Goal: Task Accomplishment & Management: Manage account settings

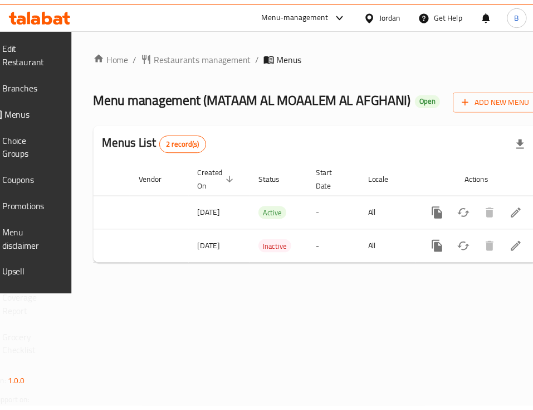
scroll to position [0, 144]
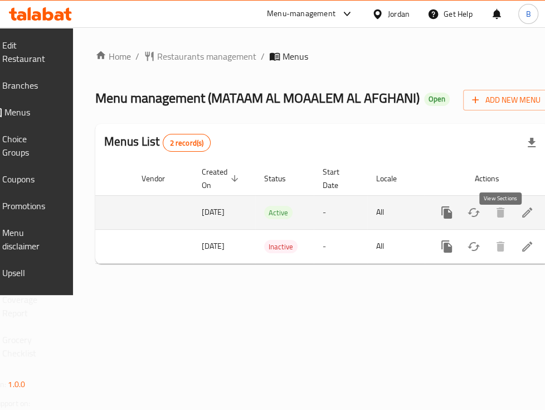
click at [522, 217] on icon "enhanced table" at bounding box center [527, 212] width 10 height 10
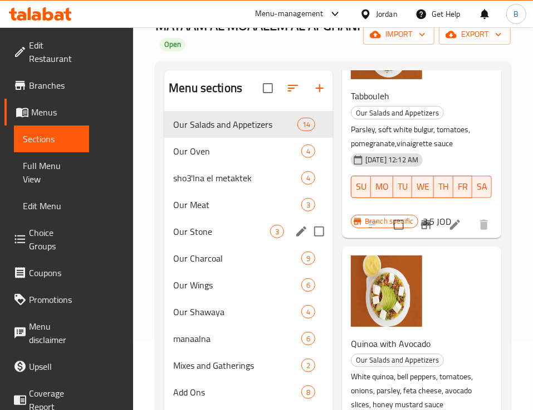
scroll to position [156, 0]
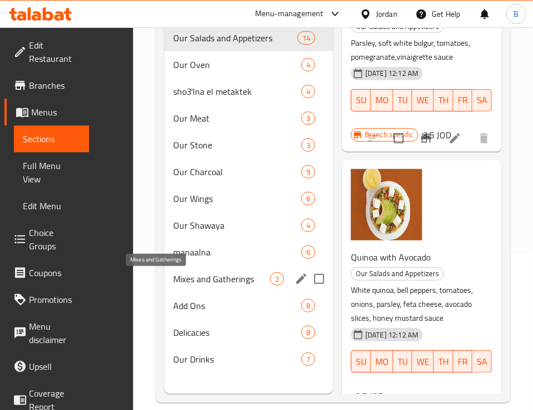
click at [173, 285] on span "Mixes and Gatherings" at bounding box center [221, 278] width 97 height 13
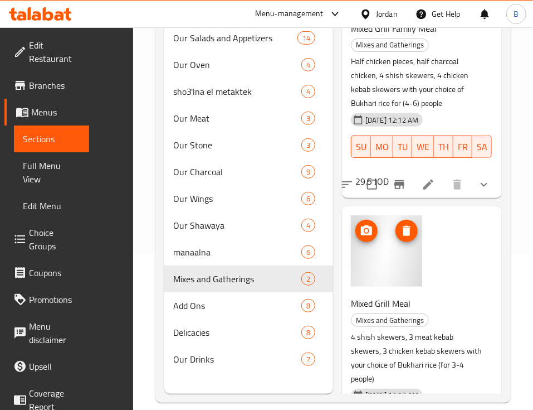
scroll to position [106, 0]
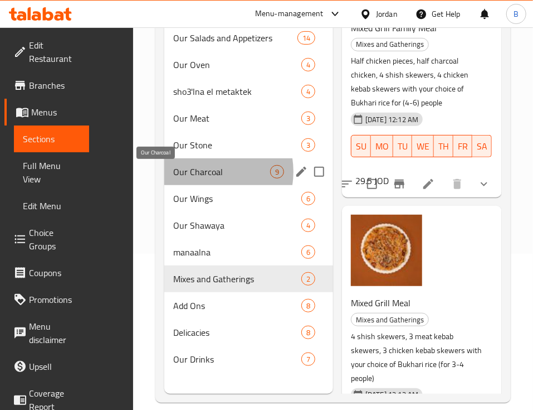
click at [173, 173] on span "Our Charcoal" at bounding box center [221, 171] width 97 height 13
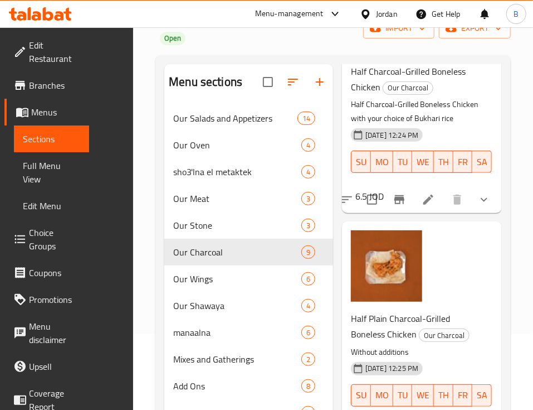
scroll to position [156, 0]
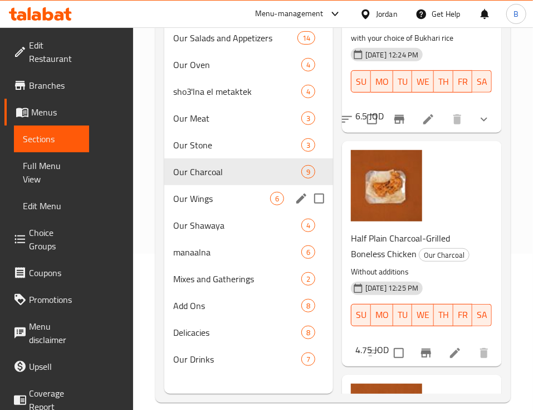
click at [173, 196] on span "Our Wings" at bounding box center [221, 198] width 97 height 13
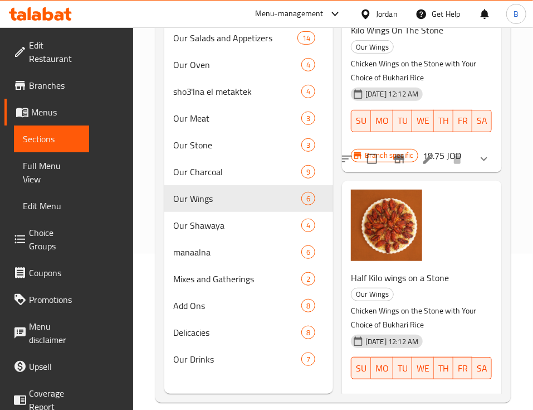
scroll to position [960, 0]
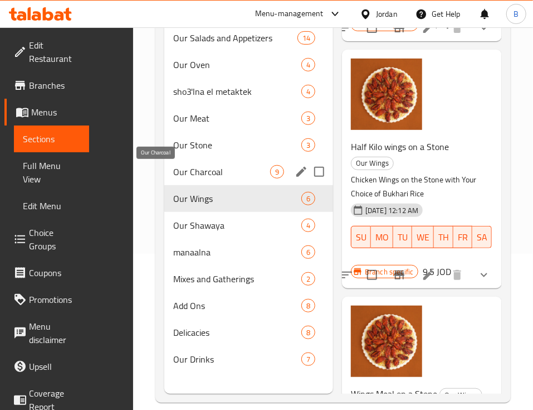
drag, startPoint x: 169, startPoint y: 168, endPoint x: 246, endPoint y: 188, distance: 79.3
click at [173, 168] on span "Our Charcoal" at bounding box center [221, 171] width 97 height 13
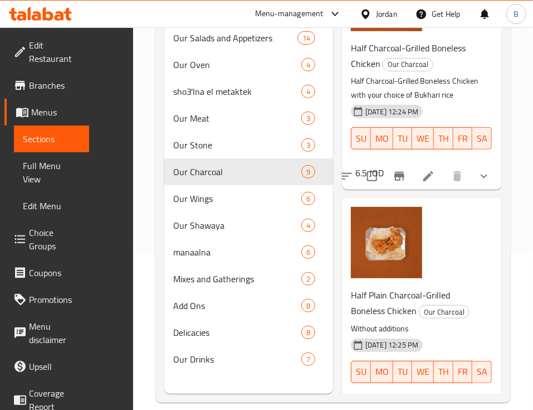
scroll to position [1480, 0]
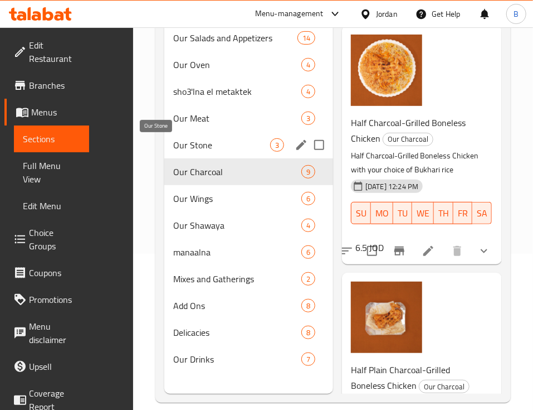
click at [173, 142] on span "Our Stone" at bounding box center [221, 144] width 97 height 13
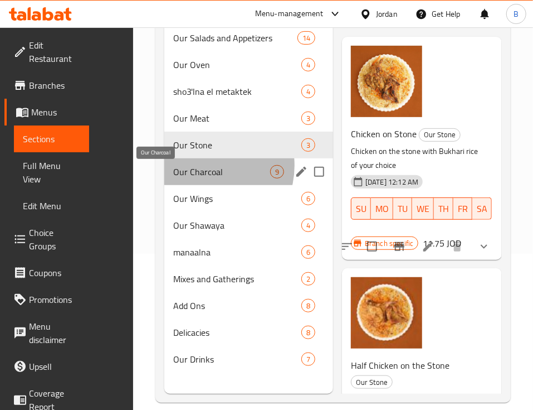
click at [173, 167] on span "Our Charcoal" at bounding box center [221, 171] width 97 height 13
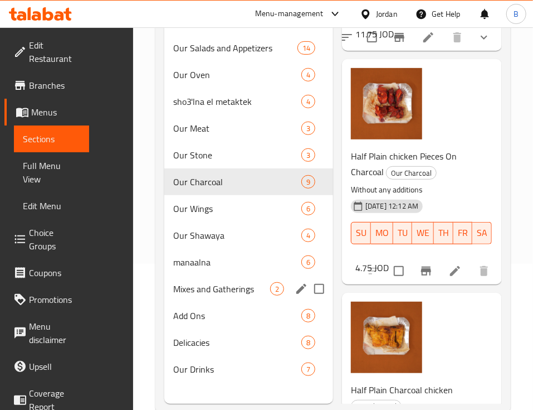
scroll to position [148, 0]
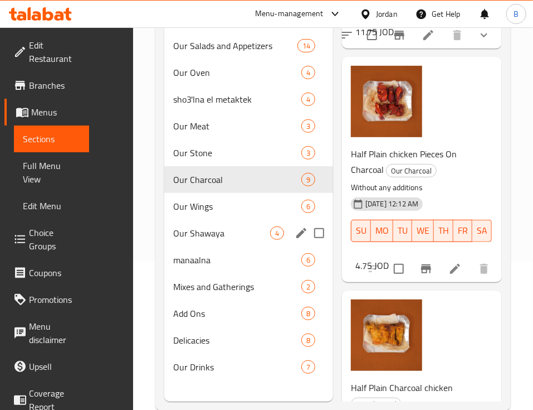
click at [178, 242] on div "Our Shawaya 4" at bounding box center [248, 233] width 169 height 27
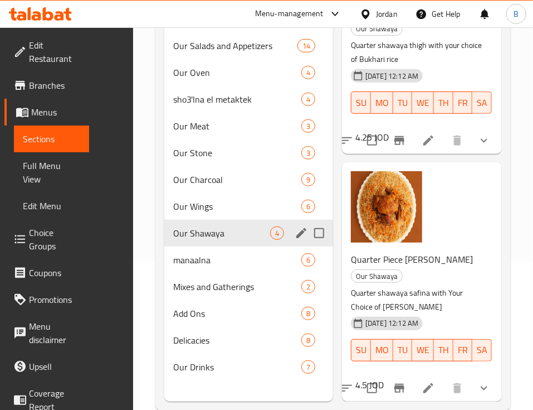
scroll to position [468, 0]
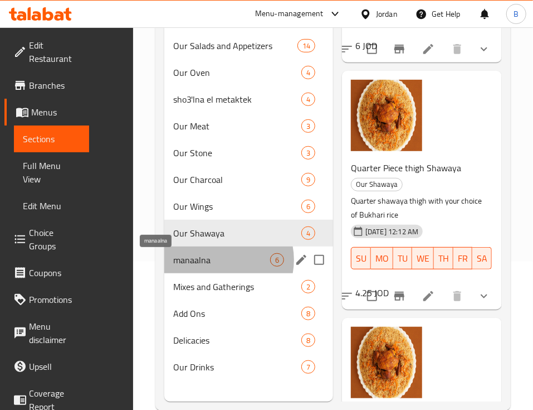
click at [174, 261] on span "manaalna" at bounding box center [221, 259] width 97 height 13
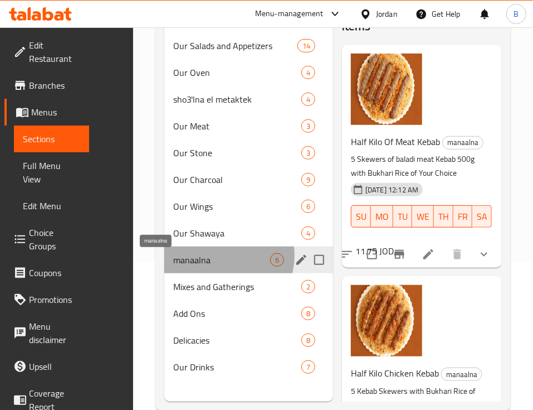
click at [175, 256] on span "manaalna" at bounding box center [221, 259] width 97 height 13
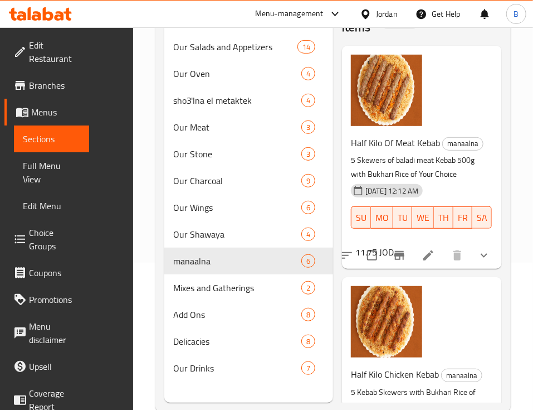
scroll to position [156, 0]
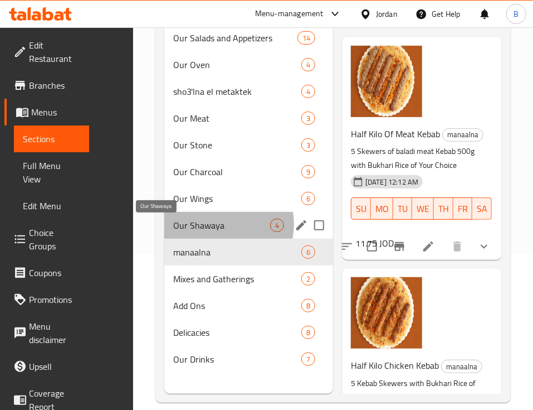
click at [176, 226] on span "Our Shawaya" at bounding box center [221, 224] width 97 height 13
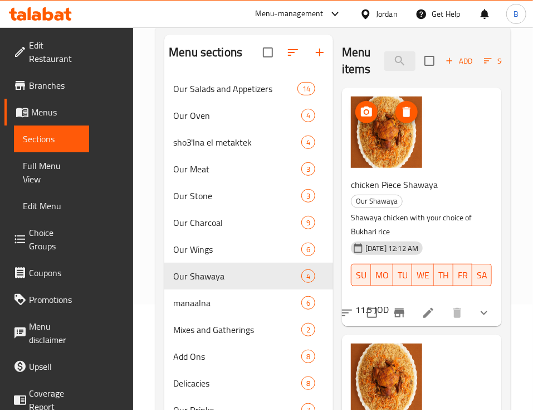
scroll to position [156, 0]
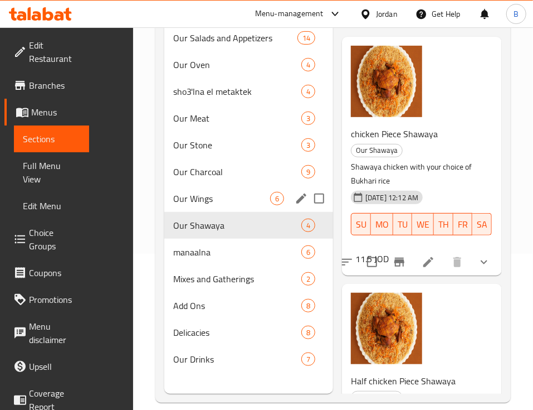
click at [173, 198] on span "Our Wings" at bounding box center [221, 198] width 97 height 13
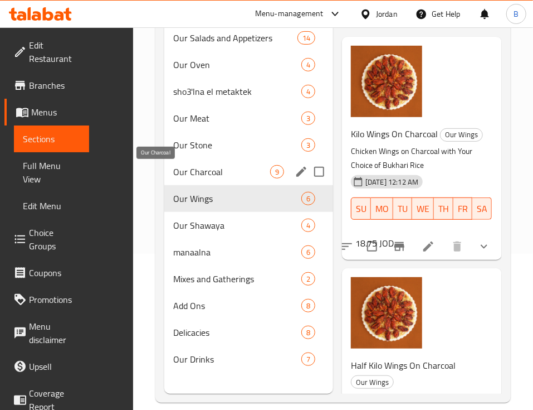
click at [173, 172] on span "Our Charcoal" at bounding box center [221, 171] width 97 height 13
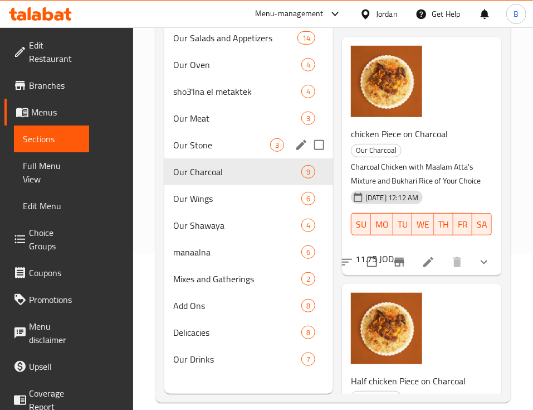
click at [165, 157] on div "Our Stone 3" at bounding box center [248, 145] width 169 height 27
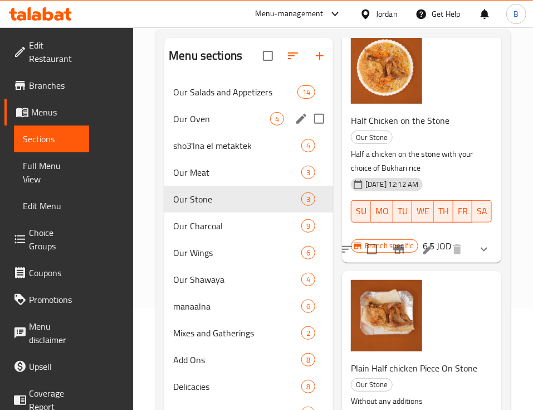
scroll to position [81, 0]
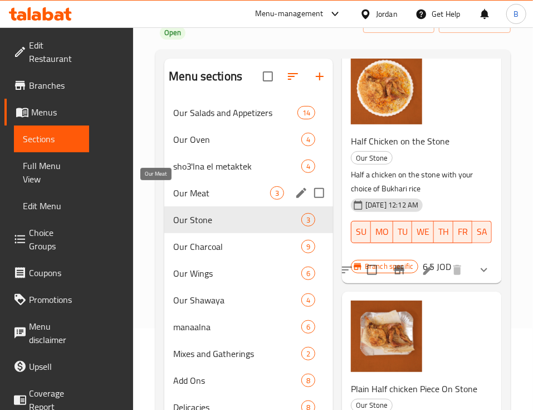
click at [173, 194] on span "Our Meat" at bounding box center [221, 192] width 97 height 13
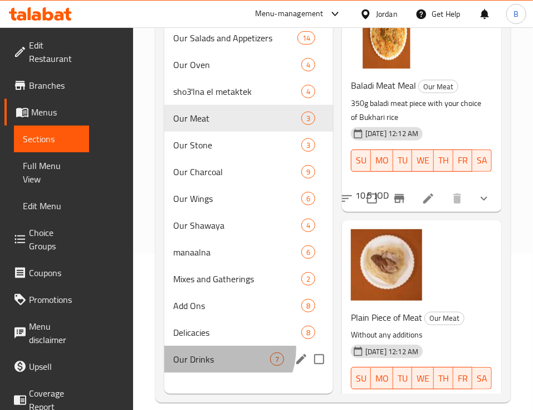
click at [174, 350] on div "Our Drinks 7" at bounding box center [248, 358] width 169 height 27
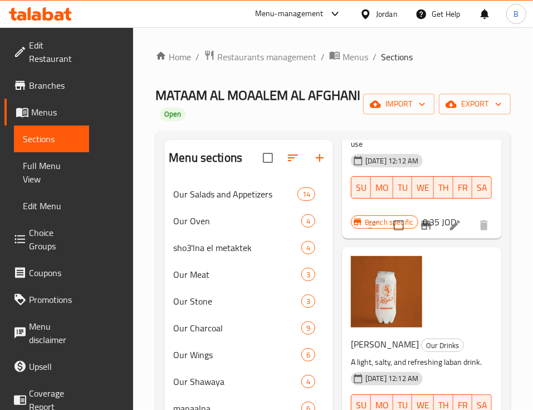
scroll to position [156, 0]
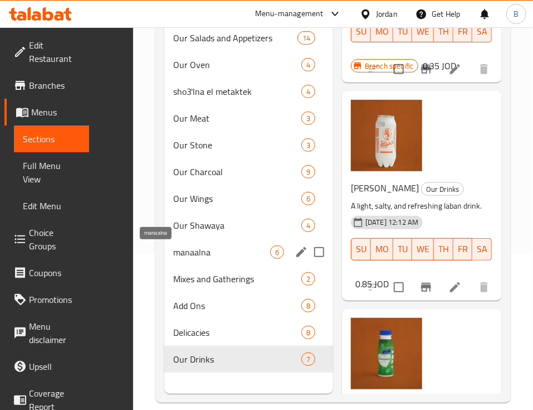
click at [173, 259] on span "manaalna" at bounding box center [221, 251] width 97 height 13
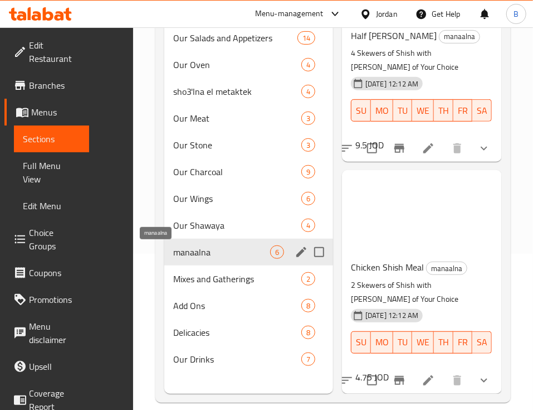
scroll to position [900, 0]
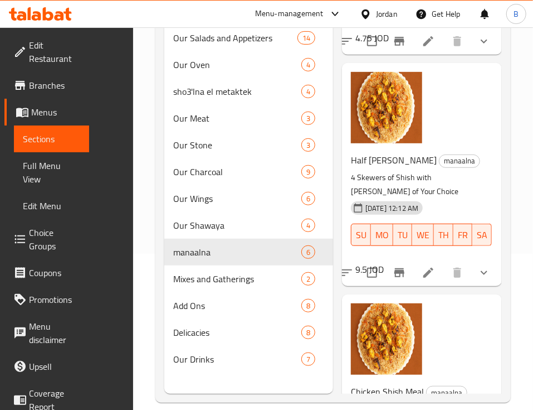
click at [155, 281] on div "Menu sections Our Salads and Appetizers 14 Our Oven 4 sho3'lna el metaktek 4 Ou…" at bounding box center [332, 188] width 355 height 427
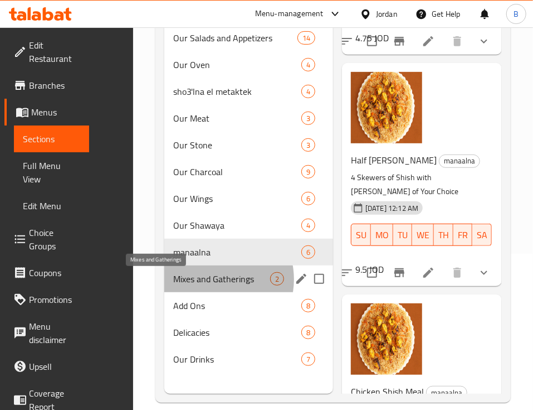
click at [173, 281] on span "Mixes and Gatherings" at bounding box center [221, 278] width 97 height 13
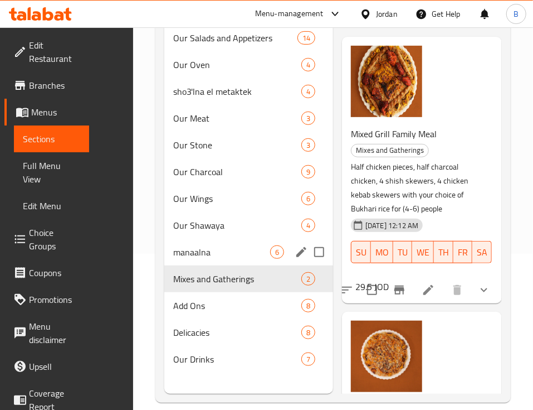
click at [173, 259] on span "manaalna" at bounding box center [221, 251] width 97 height 13
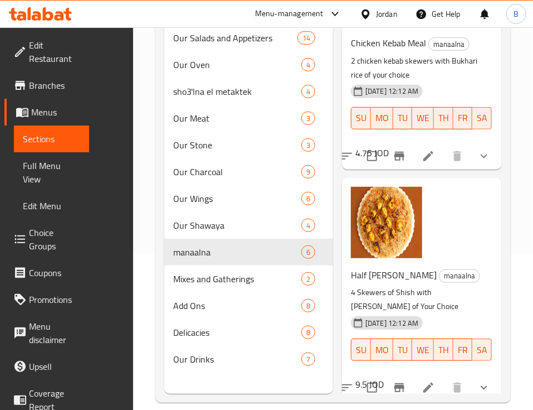
scroll to position [900, 0]
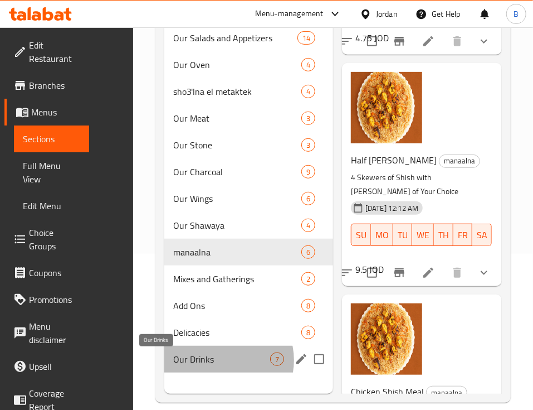
click at [177, 362] on span "Our Drinks" at bounding box center [221, 358] width 97 height 13
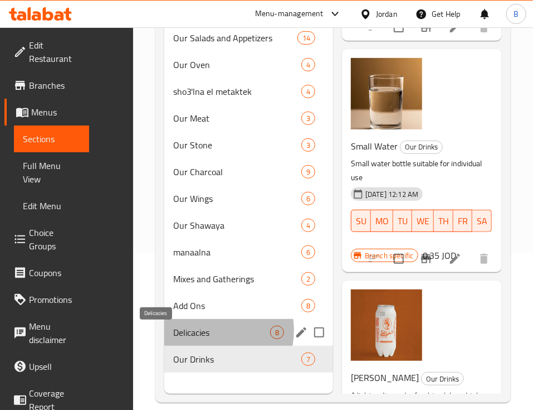
click at [173, 332] on span "Delicacies" at bounding box center [221, 331] width 97 height 13
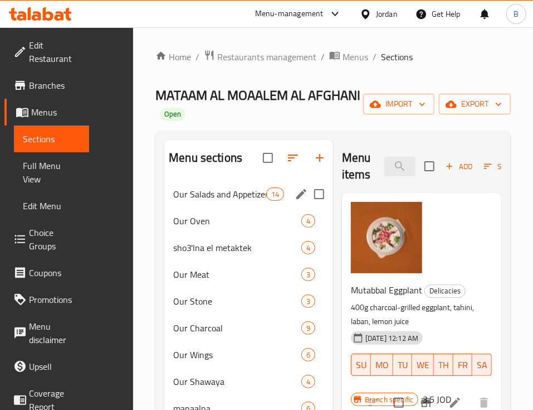
click at [173, 198] on span "Our Salads and Appetizers" at bounding box center [219, 193] width 93 height 13
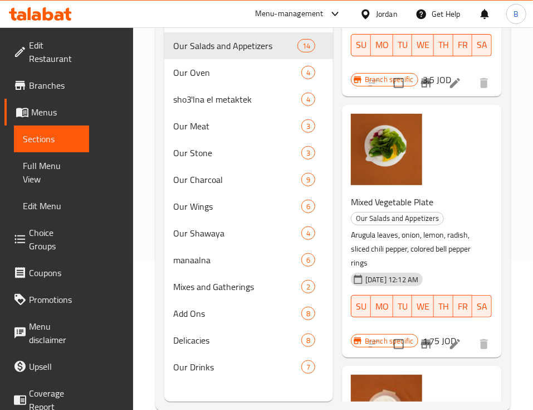
scroll to position [2665, 0]
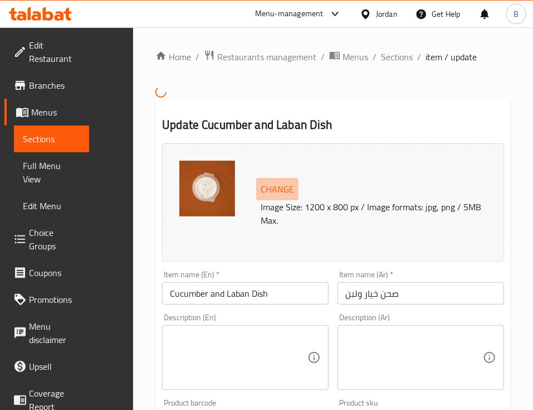
click at [261, 194] on span "Change" at bounding box center [277, 189] width 33 height 16
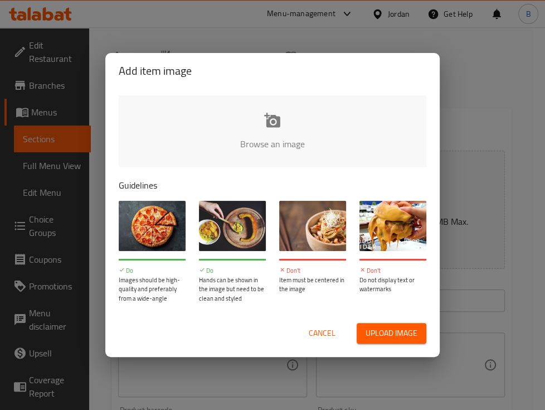
type input "C:\fakepath\WhatsApp Image 2025-09-17 at 3.19.38 PM.jpeg"
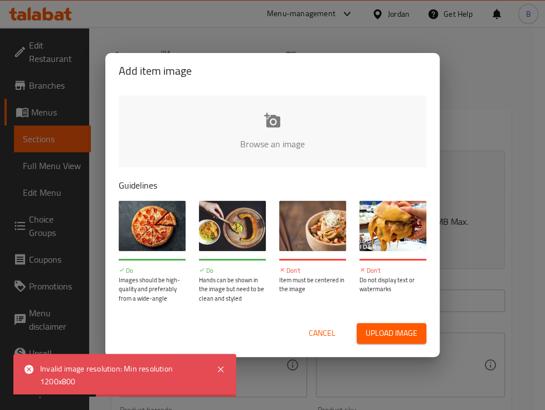
click at [325, 329] on span "Cancel" at bounding box center [322, 333] width 27 height 14
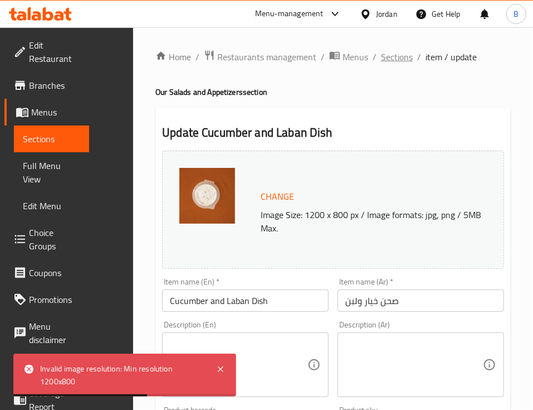
click at [381, 57] on span "Sections" at bounding box center [397, 56] width 32 height 13
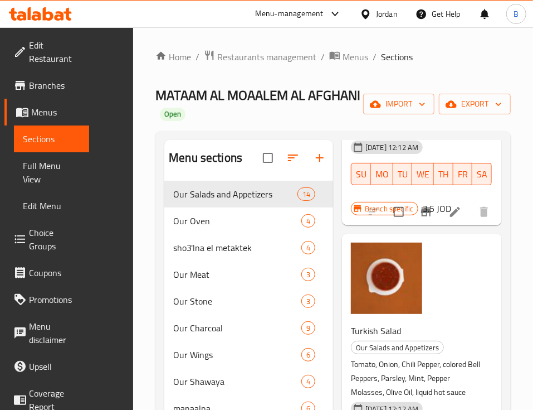
scroll to position [1996, 0]
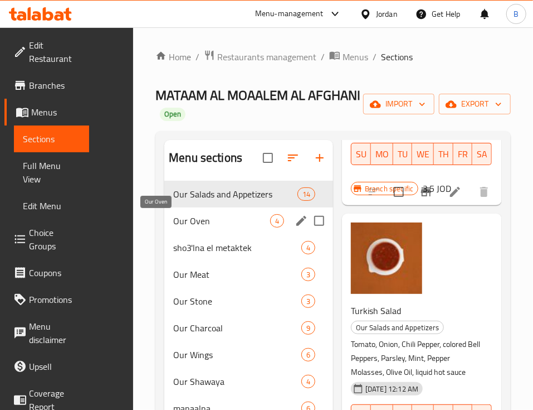
click at [173, 222] on span "Our Oven" at bounding box center [221, 220] width 97 height 13
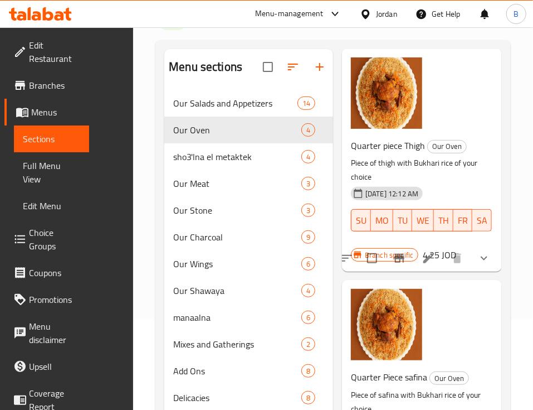
scroll to position [156, 0]
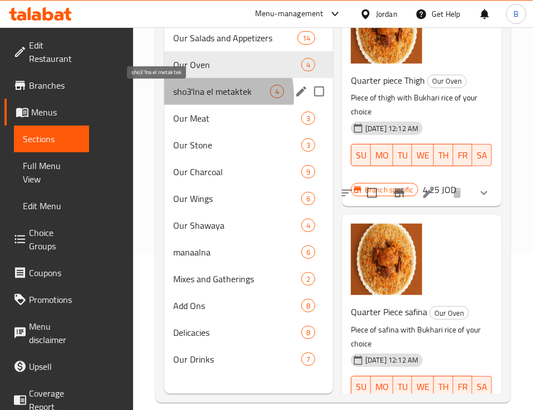
click at [173, 98] on span "sho3'lna el metaktek" at bounding box center [221, 91] width 97 height 13
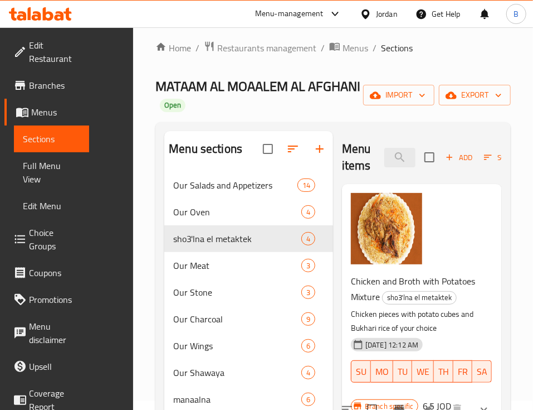
scroll to position [7, 0]
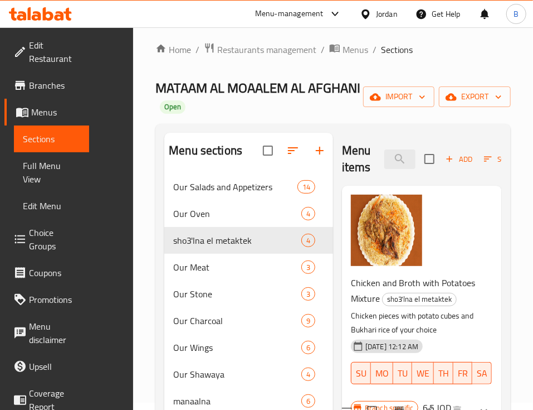
click at [415, 274] on span "Chicken and Broth with Potatoes Mixture" at bounding box center [413, 290] width 124 height 32
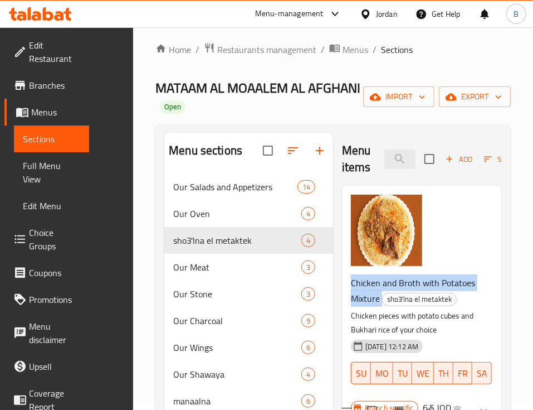
click at [415, 274] on span "Chicken and Broth with Potatoes Mixture" at bounding box center [413, 290] width 124 height 32
drag, startPoint x: 415, startPoint y: 264, endPoint x: 439, endPoint y: 260, distance: 24.2
click at [439, 275] on h6 "Chicken and Broth with Potatoes Mixture sho3'lna el metaktek" at bounding box center [417, 290] width 133 height 31
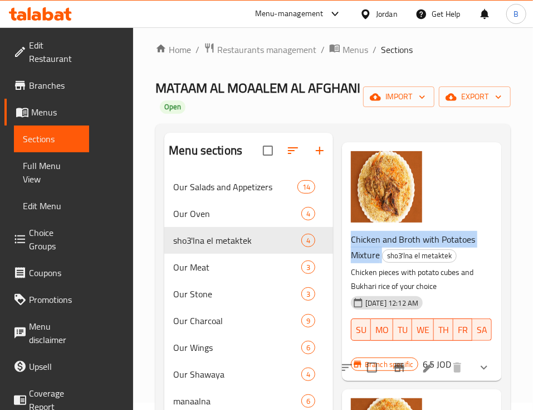
scroll to position [74, 0]
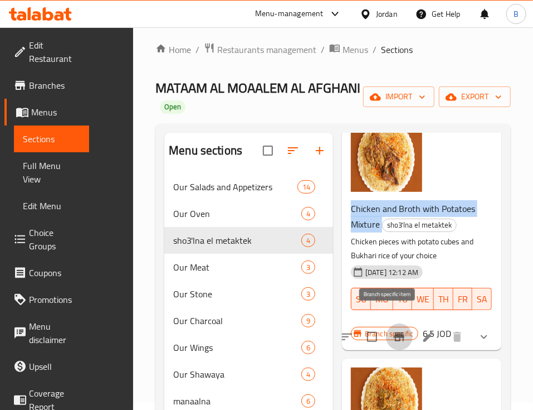
click at [393, 330] on icon "Branch-specific-item" at bounding box center [399, 336] width 13 height 13
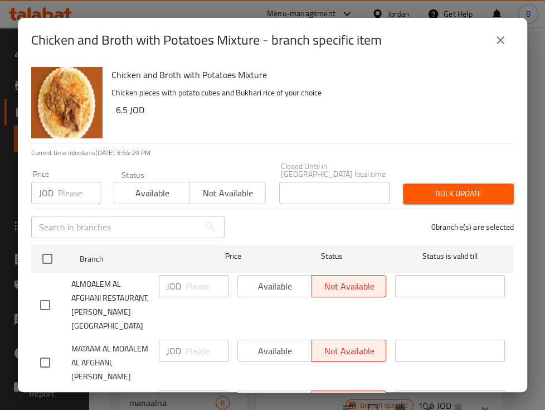
click at [507, 46] on button "close" at bounding box center [500, 40] width 27 height 27
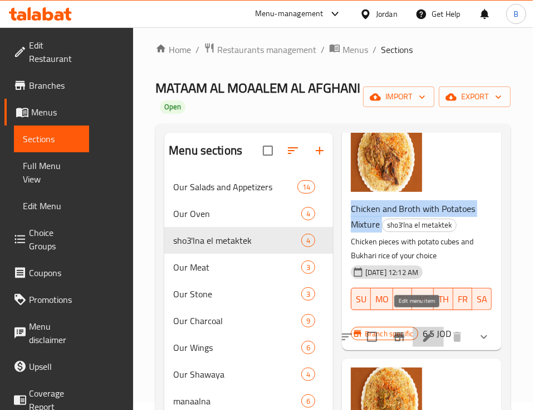
click at [423, 332] on icon at bounding box center [428, 337] width 10 height 10
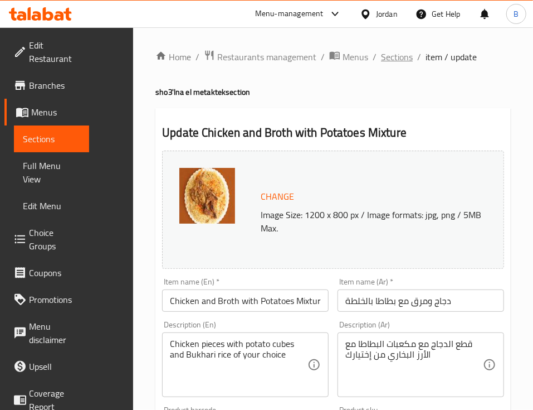
click at [381, 60] on span "Sections" at bounding box center [397, 56] width 32 height 13
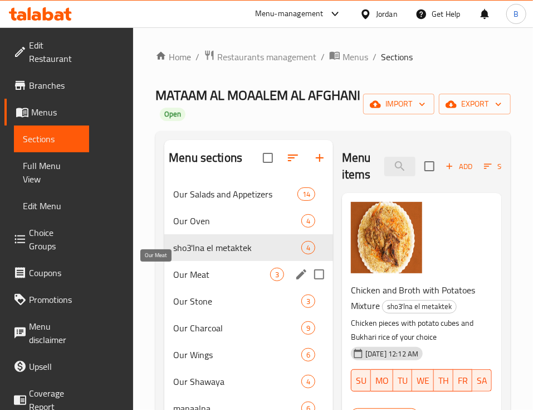
click at [173, 281] on span "Our Meat" at bounding box center [221, 273] width 97 height 13
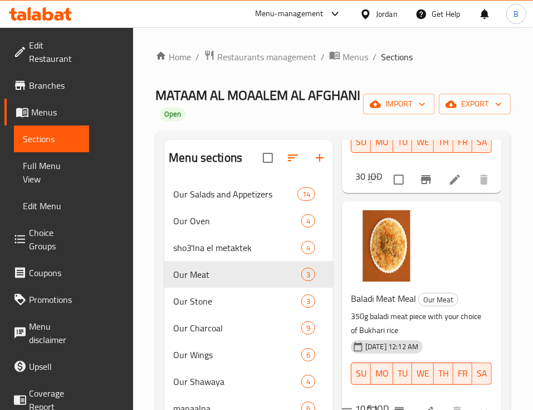
scroll to position [280, 0]
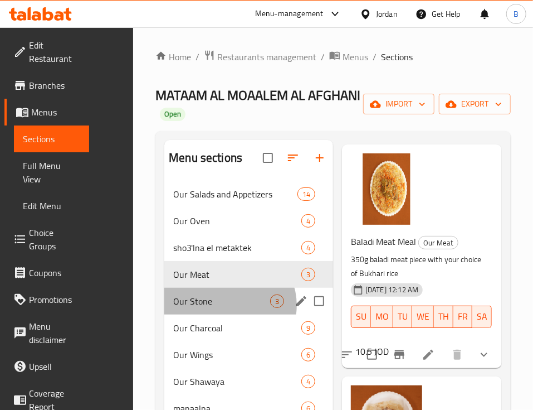
click at [185, 308] on div "Our Stone 3" at bounding box center [248, 301] width 169 height 27
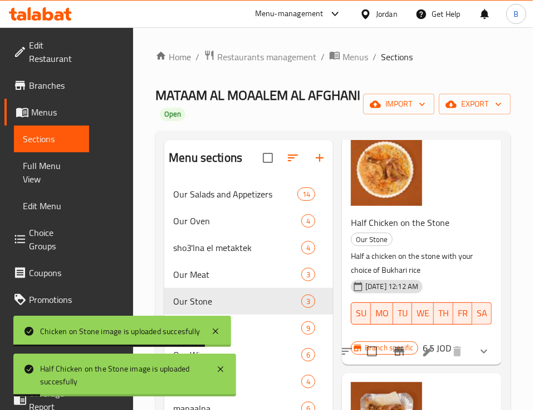
scroll to position [148, 0]
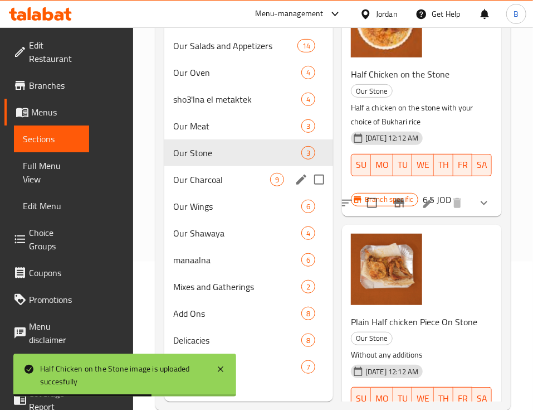
click at [164, 188] on div "Our Charcoal 9" at bounding box center [248, 179] width 169 height 27
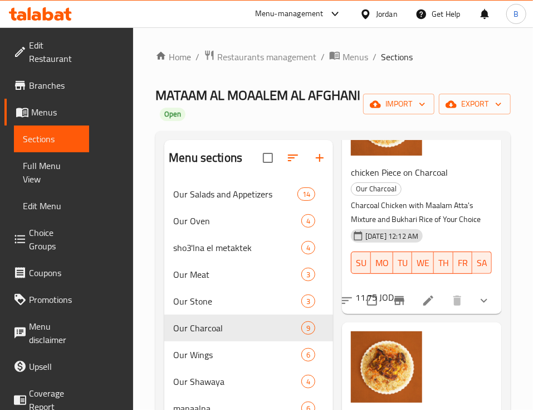
scroll to position [148, 0]
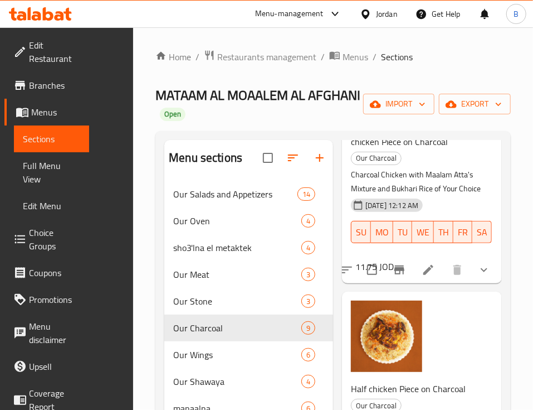
click at [422, 263] on icon at bounding box center [428, 269] width 13 height 13
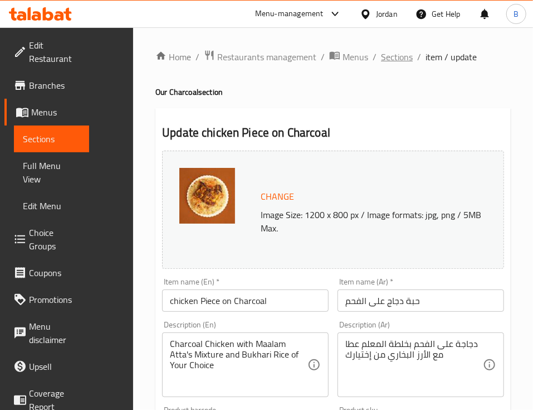
click at [381, 57] on span "Sections" at bounding box center [397, 56] width 32 height 13
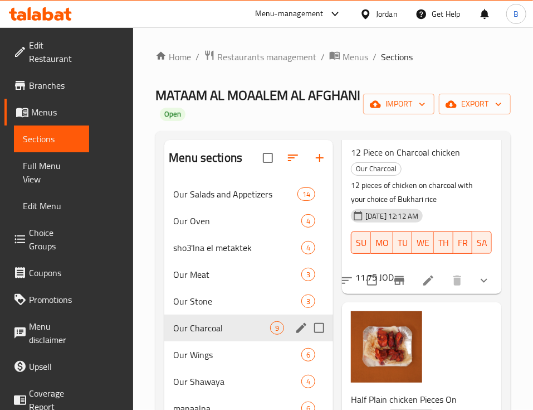
scroll to position [156, 0]
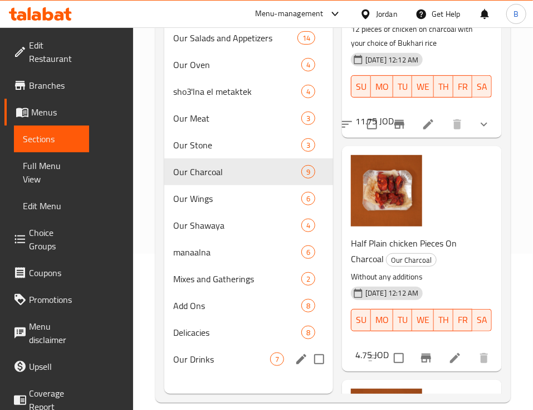
click at [173, 363] on span "Our Drinks" at bounding box center [221, 358] width 97 height 13
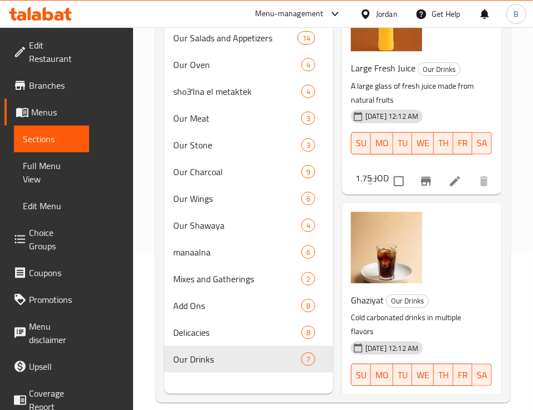
scroll to position [371, 0]
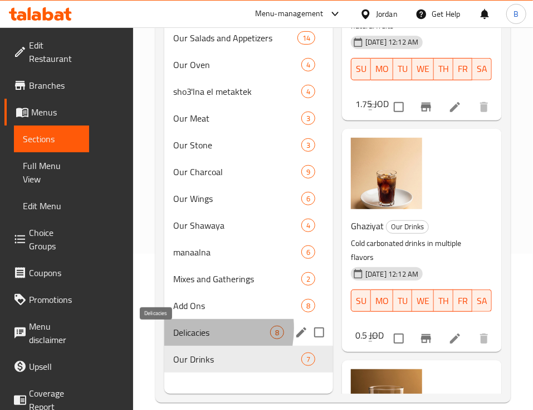
click at [173, 330] on span "Delicacies" at bounding box center [221, 331] width 97 height 13
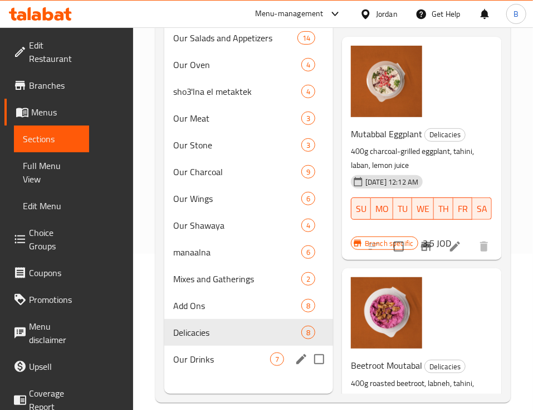
click at [271, 359] on span "7" at bounding box center [277, 359] width 13 height 11
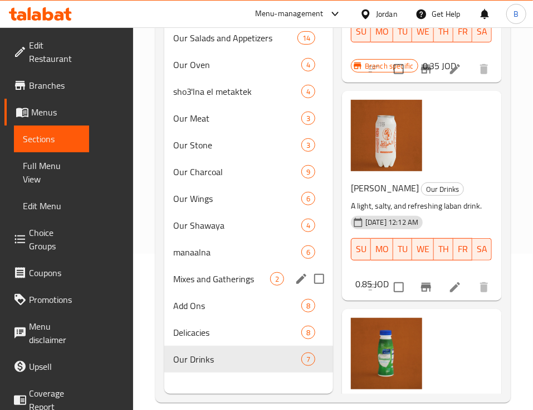
click at [173, 285] on span "Mixes and Gatherings" at bounding box center [221, 278] width 97 height 13
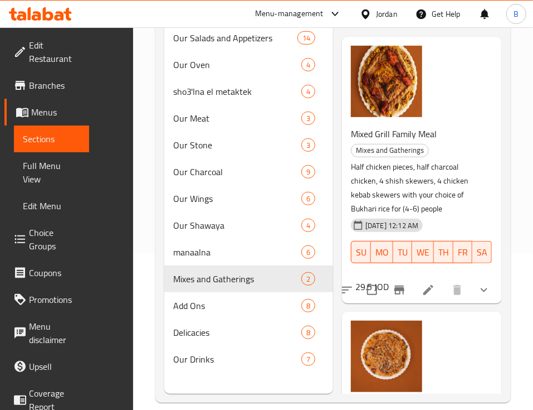
click at [401, 77] on div "Mixed Grill Family Meal Mixes and Gatherings Half chicken pieces, half charcoal…" at bounding box center [422, 169] width 151 height 257
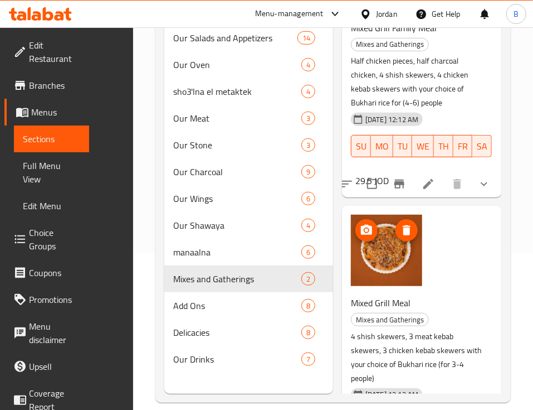
click at [351, 215] on img at bounding box center [386, 250] width 71 height 71
click at [365, 228] on circle "upload picture" at bounding box center [366, 229] width 3 height 3
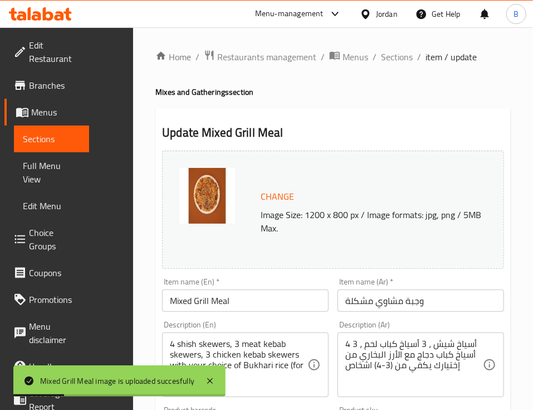
click at [261, 204] on span "Change" at bounding box center [277, 196] width 33 height 16
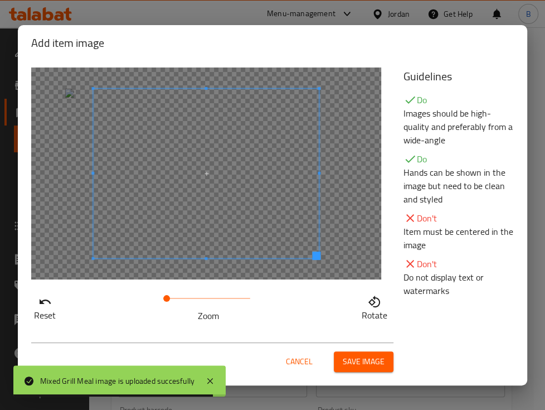
click at [233, 222] on span at bounding box center [206, 173] width 226 height 169
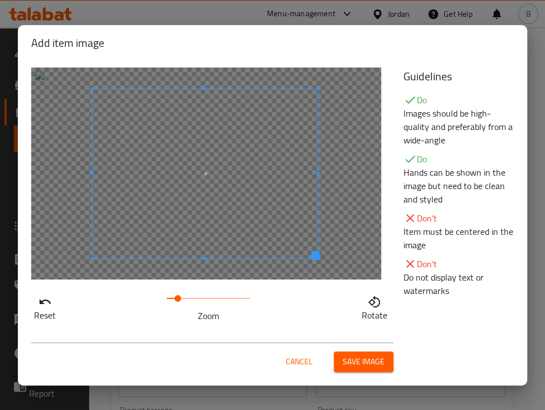
click at [178, 296] on span at bounding box center [177, 298] width 7 height 7
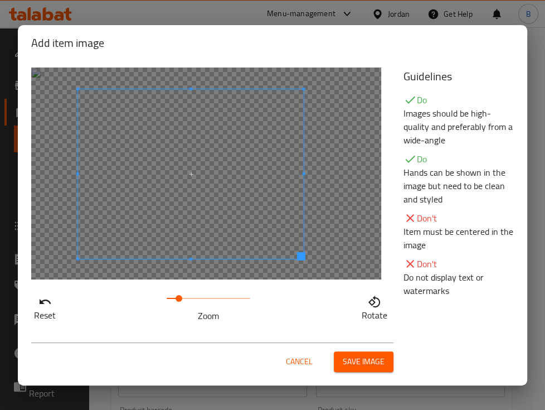
click at [216, 232] on span at bounding box center [191, 173] width 226 height 169
drag, startPoint x: 182, startPoint y: 297, endPoint x: 187, endPoint y: 296, distance: 5.6
click at [187, 296] on span at bounding box center [187, 298] width 7 height 7
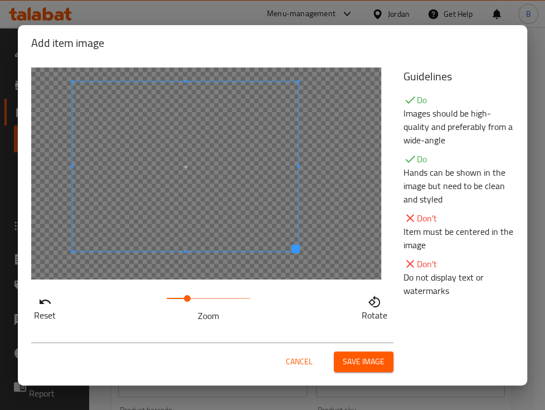
click at [212, 234] on span at bounding box center [185, 165] width 226 height 169
click at [345, 364] on span "Save image" at bounding box center [364, 361] width 42 height 14
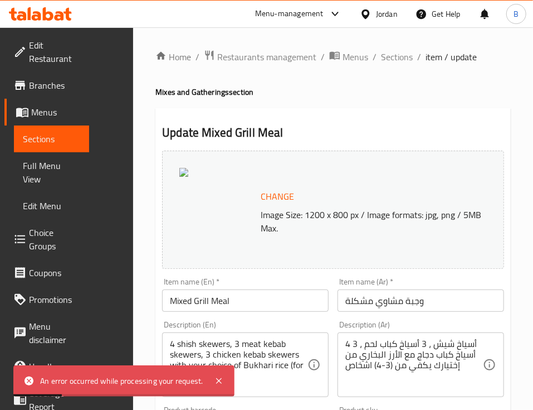
click at [261, 198] on span "Change" at bounding box center [277, 196] width 33 height 16
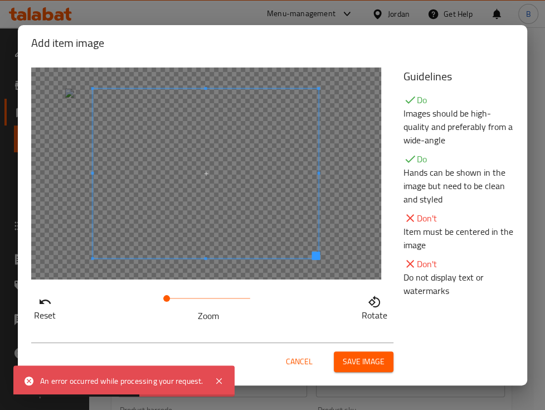
click at [209, 212] on span at bounding box center [205, 173] width 226 height 169
drag, startPoint x: 177, startPoint y: 295, endPoint x: 187, endPoint y: 295, distance: 9.5
click at [187, 295] on span at bounding box center [184, 298] width 7 height 7
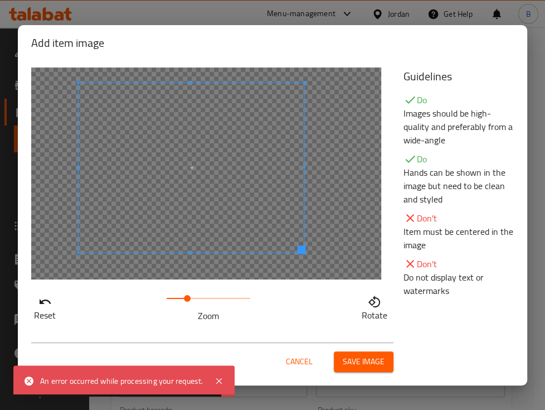
click at [194, 236] on span at bounding box center [192, 166] width 226 height 169
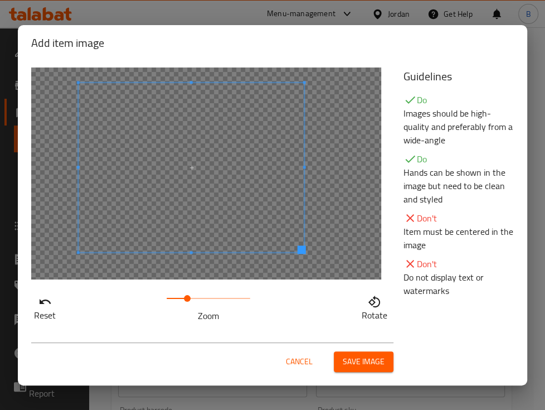
drag, startPoint x: 193, startPoint y: 300, endPoint x: 187, endPoint y: 300, distance: 5.6
click at [187, 300] on span at bounding box center [187, 298] width 7 height 7
click at [353, 353] on button "Save image" at bounding box center [364, 361] width 60 height 21
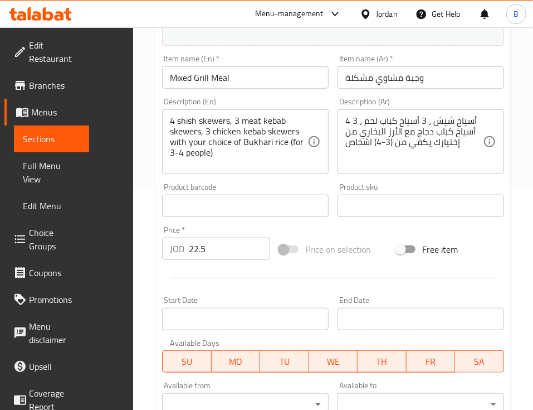
scroll to position [426, 0]
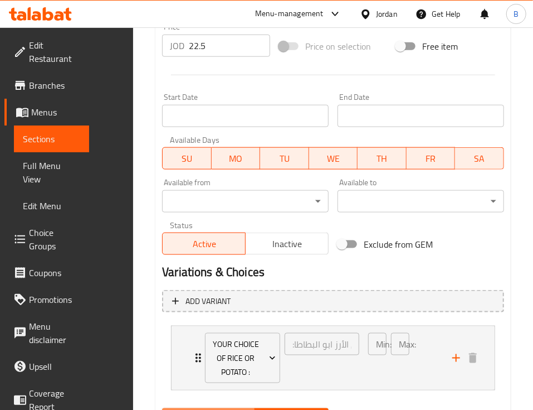
click at [171, 409] on span "Update" at bounding box center [245, 418] width 149 height 14
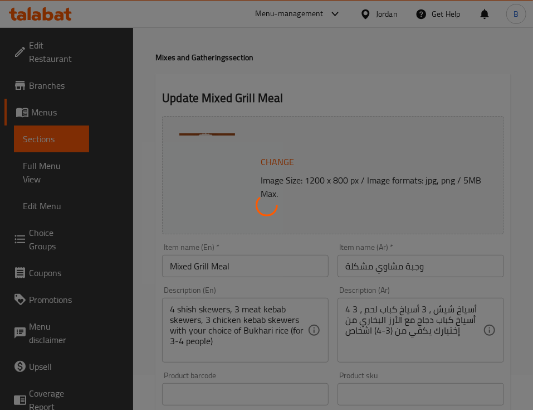
scroll to position [0, 0]
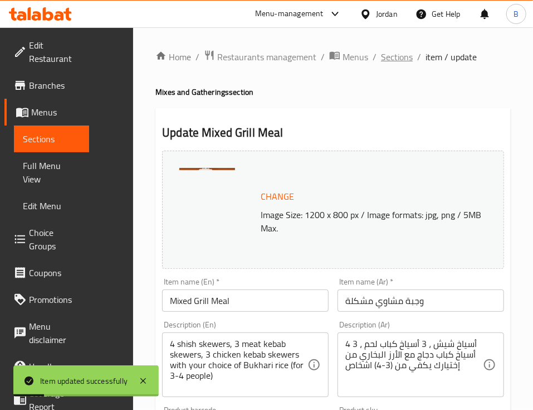
click at [381, 56] on span "Sections" at bounding box center [397, 56] width 32 height 13
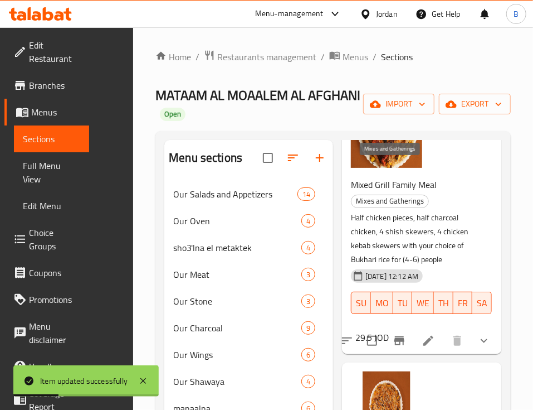
scroll to position [106, 0]
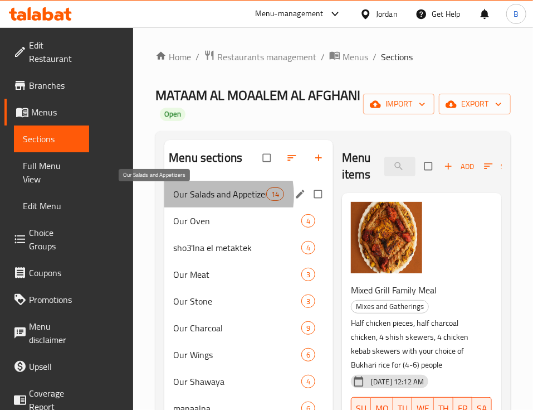
click at [173, 197] on span "Our Salads and Appetizers" at bounding box center [219, 193] width 93 height 13
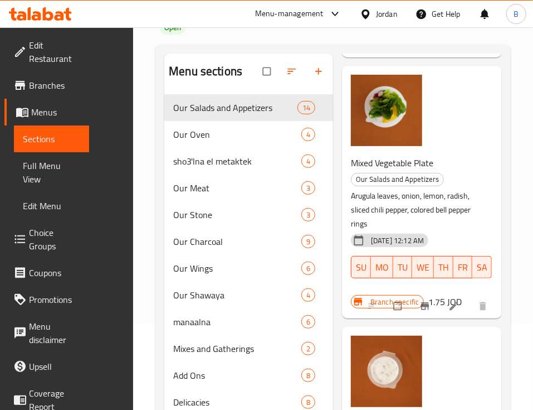
scroll to position [156, 0]
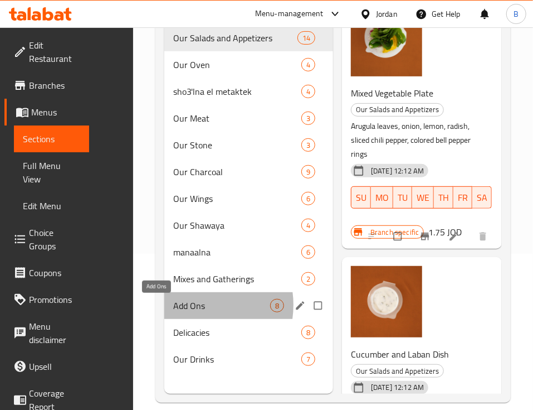
click at [173, 306] on span "Add Ons" at bounding box center [221, 305] width 97 height 13
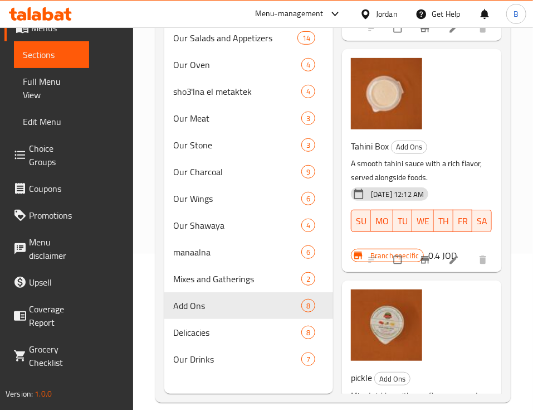
scroll to position [95, 0]
click at [41, 149] on span "Choice Groups" at bounding box center [54, 155] width 51 height 27
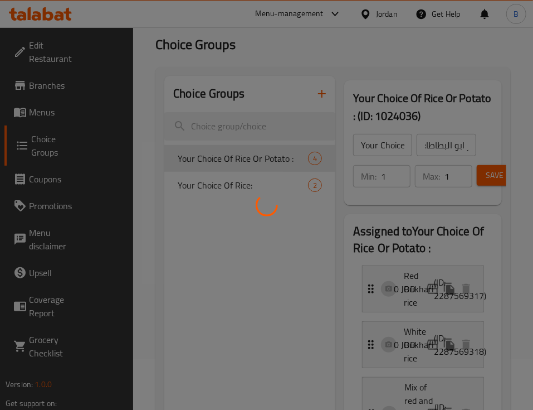
scroll to position [74, 0]
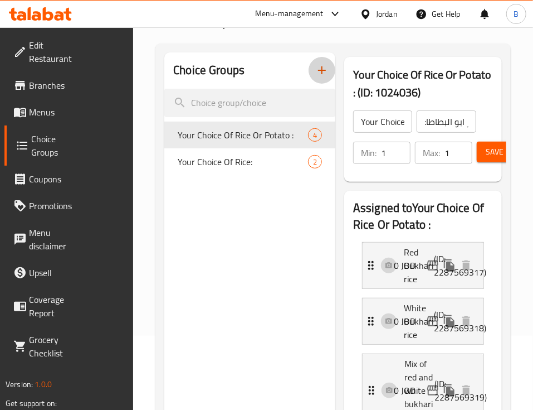
click at [318, 71] on icon "button" at bounding box center [322, 70] width 8 height 8
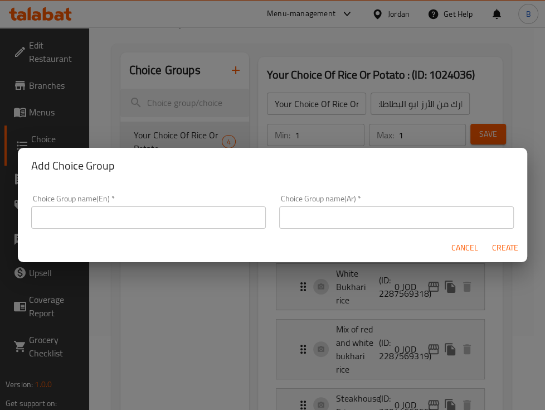
click at [145, 207] on input "text" at bounding box center [148, 217] width 235 height 22
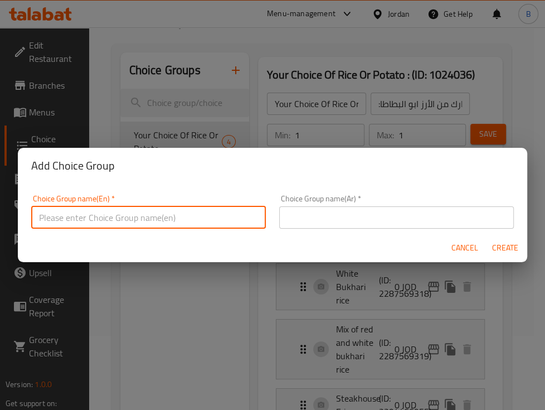
click at [145, 213] on input "text" at bounding box center [148, 217] width 235 height 22
type input "c"
type input "ؤ"
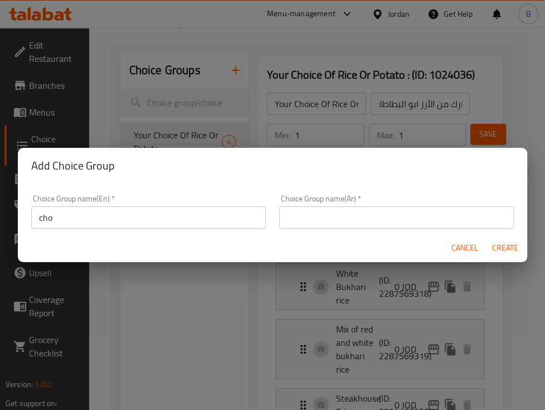
click at [437, 181] on div "Add Choice Group" at bounding box center [272, 166] width 509 height 36
click at [181, 221] on input "cho" at bounding box center [148, 217] width 235 height 22
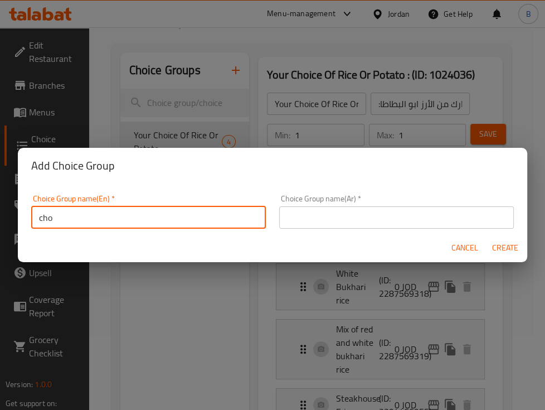
click at [181, 221] on input "cho" at bounding box center [148, 217] width 235 height 22
paste input "Your choice of juices"
type input "Your choice of juices"
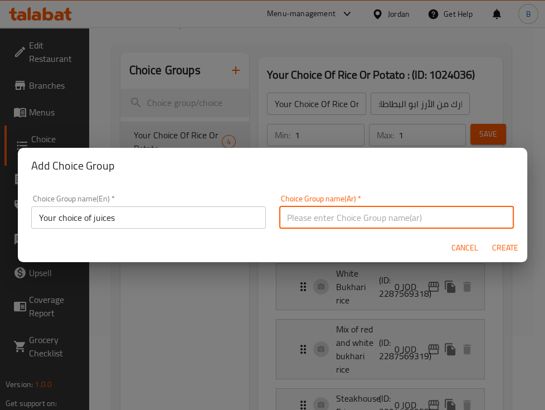
click at [319, 216] on input "text" at bounding box center [396, 217] width 235 height 22
type input "اختيارك من العصائر"
click at [506, 243] on span "Create" at bounding box center [504, 248] width 27 height 14
type input "Your choice of juices"
type input "اختيارك من العصائر"
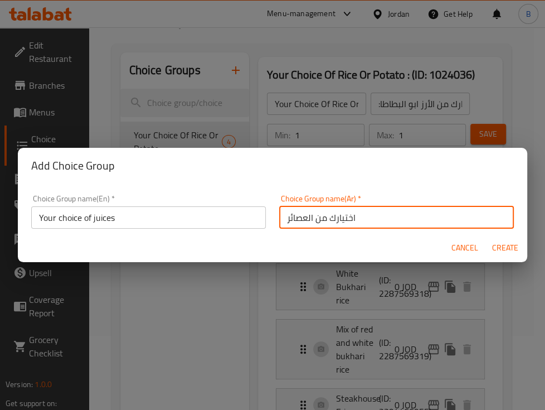
type input "0"
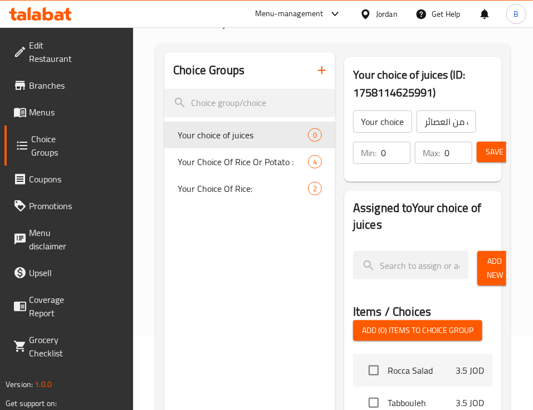
click at [486, 254] on span "Add New" at bounding box center [495, 268] width 18 height 28
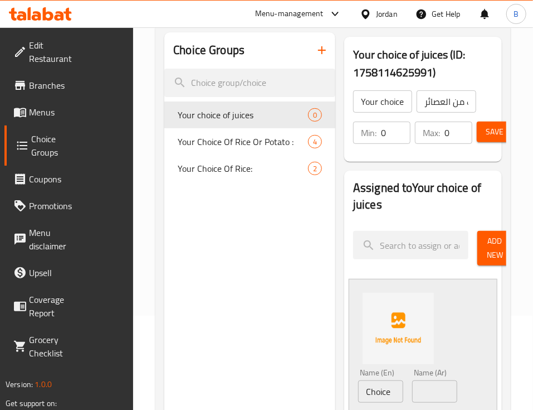
scroll to position [148, 0]
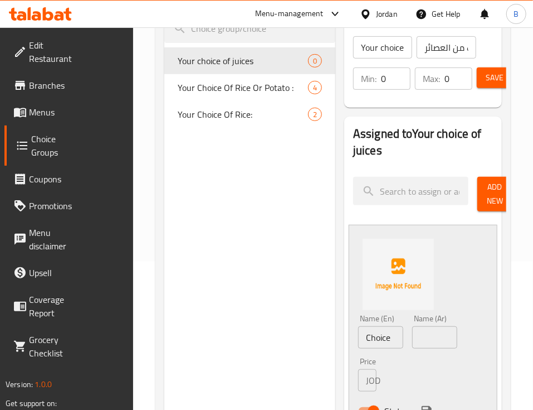
click at [381, 353] on div "Price JOD 0 Price" at bounding box center [367, 374] width 27 height 43
click at [358, 326] on input "Choice" at bounding box center [380, 337] width 45 height 22
paste input "Grapes"
type input "Grapes"
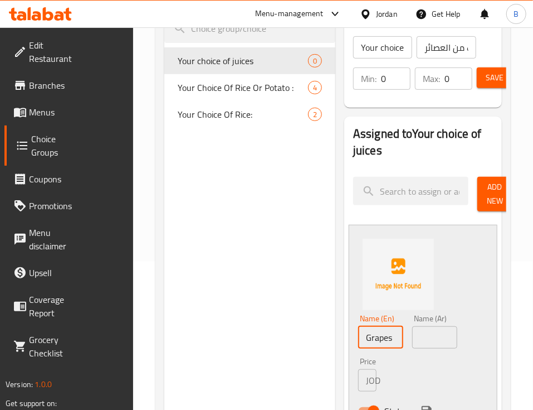
click at [412, 326] on input "text" at bounding box center [434, 337] width 45 height 22
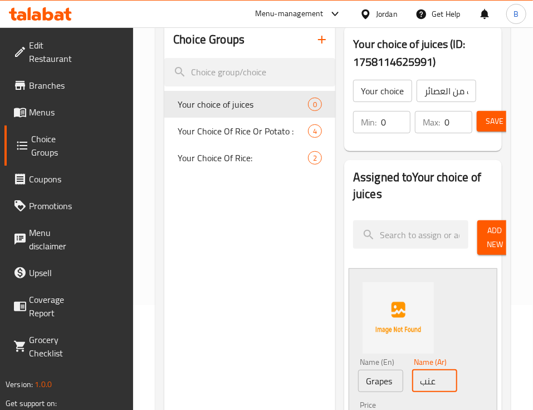
scroll to position [74, 0]
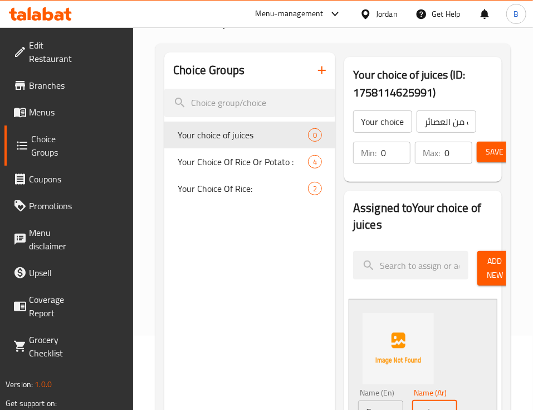
type input "عنب"
drag, startPoint x: 329, startPoint y: 136, endPoint x: 322, endPoint y: 140, distance: 8.0
click at [381, 142] on input "0" at bounding box center [396, 153] width 30 height 22
type input "1"
click at [445, 142] on input "0" at bounding box center [459, 153] width 28 height 22
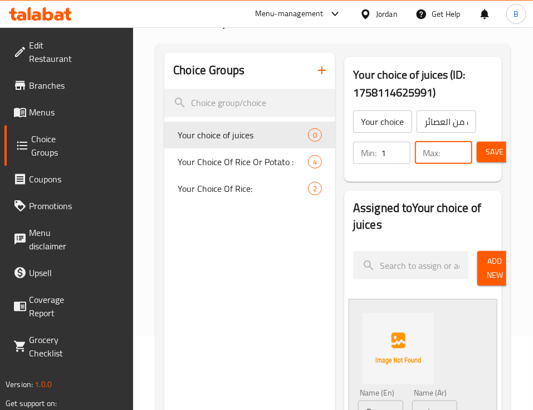
type input "1"
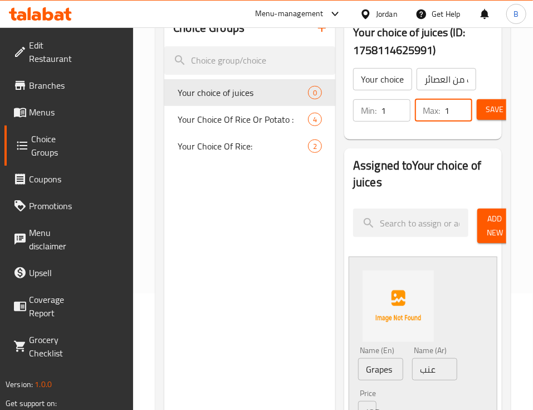
scroll to position [148, 0]
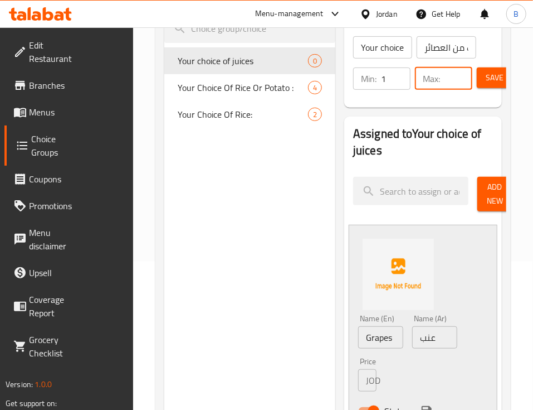
type input "2"
type input "0"
click at [381, 67] on input "1" at bounding box center [396, 78] width 30 height 22
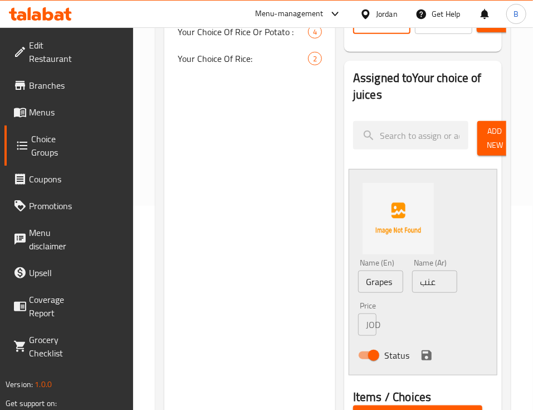
scroll to position [223, 0]
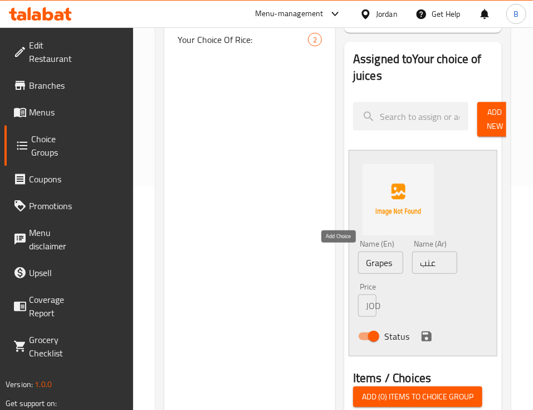
click at [420, 329] on icon "save" at bounding box center [426, 335] width 13 height 13
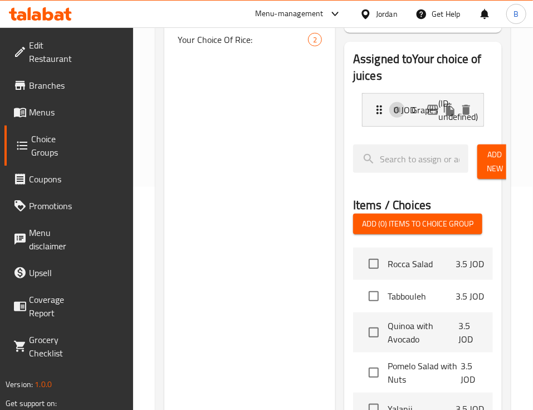
click at [486, 148] on span "Add New" at bounding box center [495, 162] width 18 height 28
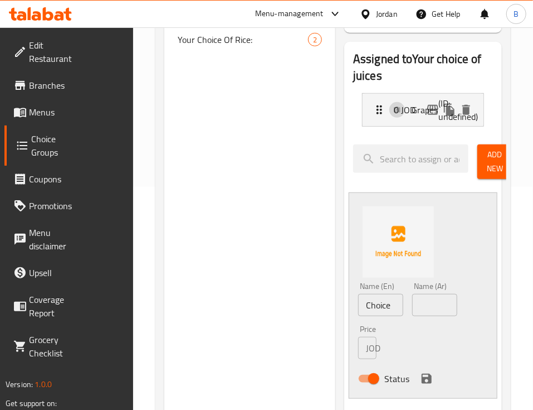
click at [358, 294] on input "Choice" at bounding box center [380, 305] width 45 height 22
paste input "برتقال"
type input "برتقال"
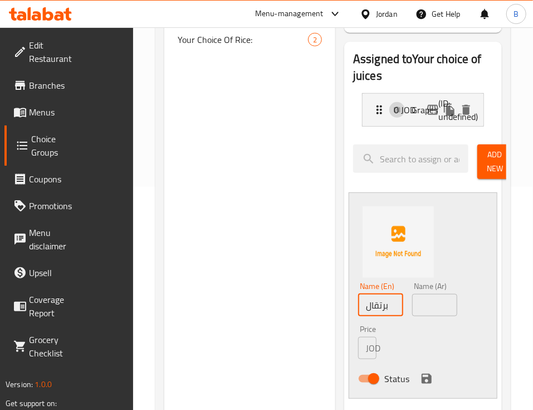
click at [412, 294] on input "text" at bounding box center [434, 305] width 45 height 22
click at [358, 294] on input "برتقال" at bounding box center [380, 305] width 45 height 22
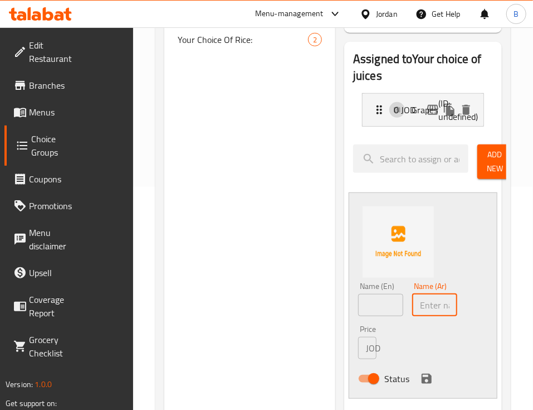
click at [412, 294] on input "text" at bounding box center [434, 305] width 45 height 22
paste input "برتقال"
type input "برتقال"
click at [358, 294] on input "text" at bounding box center [380, 305] width 45 height 22
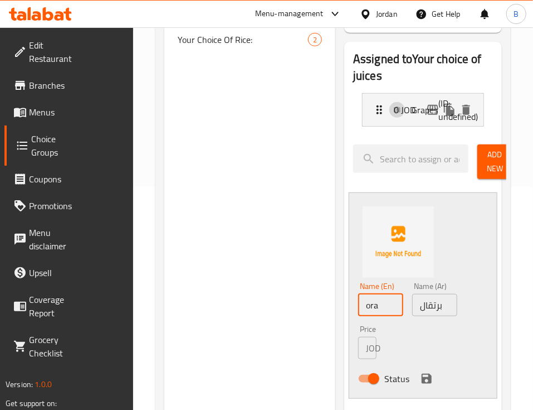
type input "Orange"
click at [420, 372] on icon "save" at bounding box center [426, 378] width 13 height 13
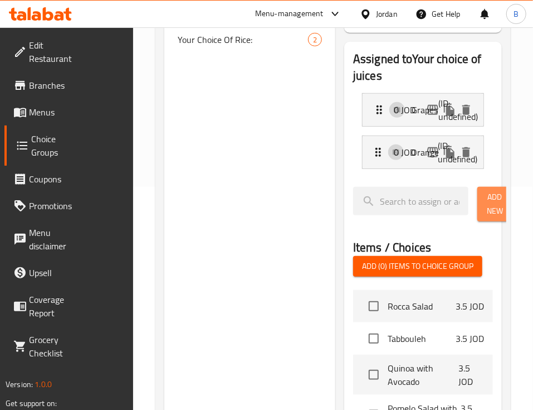
click at [478, 187] on button "Add New" at bounding box center [496, 204] width 36 height 35
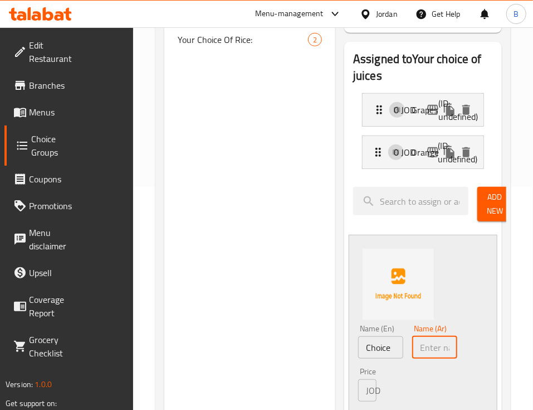
click at [412, 336] on input "text" at bounding box center [434, 347] width 45 height 22
click at [358, 336] on input "Choice" at bounding box center [380, 347] width 45 height 22
paste input "Mango pulp"
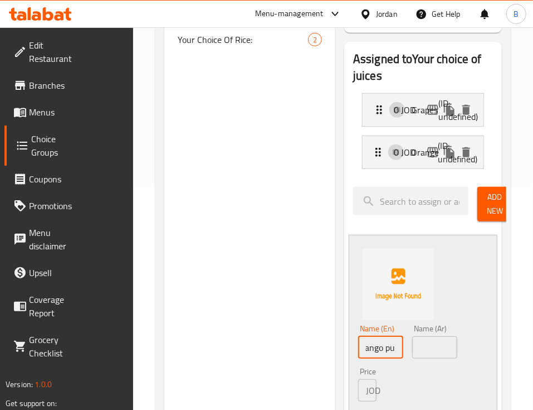
type input "Mango pulp"
click at [412, 336] on input "text" at bounding box center [434, 347] width 45 height 22
paste input "لب منجا"
type input "لب منجا"
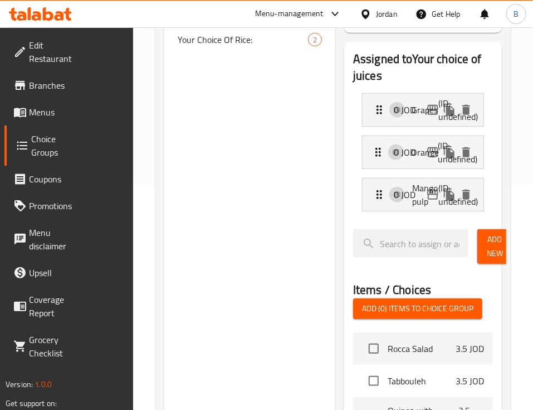
click at [486, 232] on span "Add New" at bounding box center [495, 246] width 18 height 28
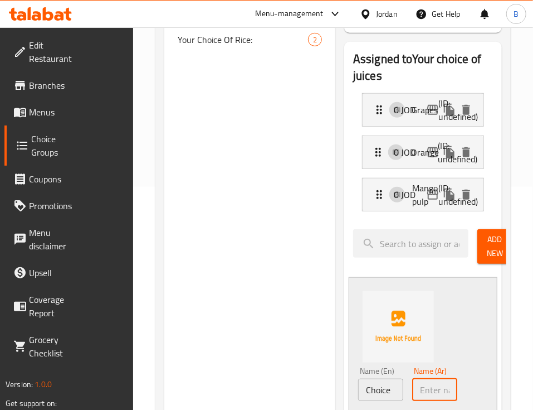
click at [412, 378] on input "text" at bounding box center [434, 389] width 45 height 22
paste input "رمان"
type input "رمان"
click at [358, 378] on input "Choice" at bounding box center [380, 389] width 45 height 22
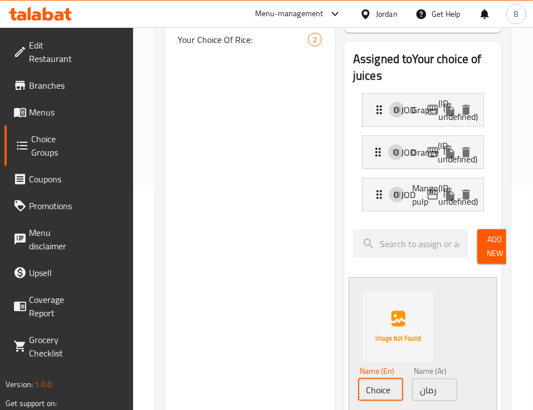
paste input "Pomegranat"
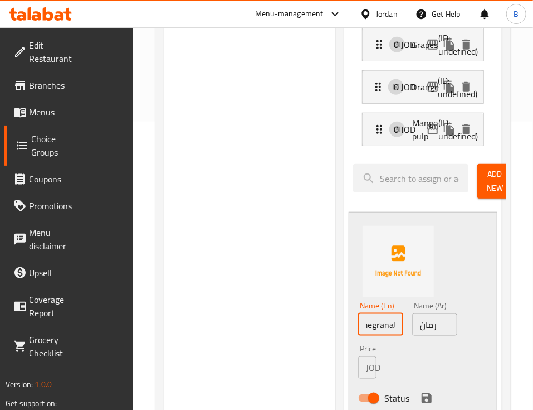
scroll to position [371, 0]
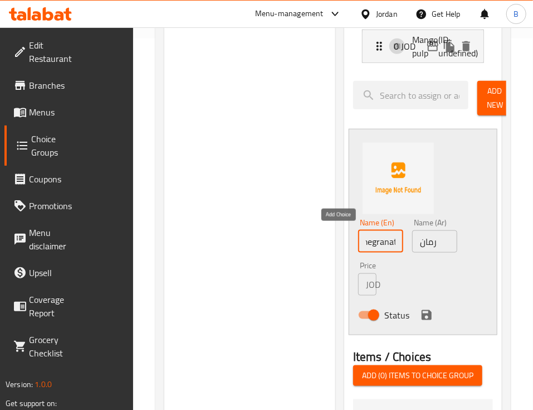
type input "Pomegranate"
click at [420, 308] on icon "save" at bounding box center [426, 314] width 13 height 13
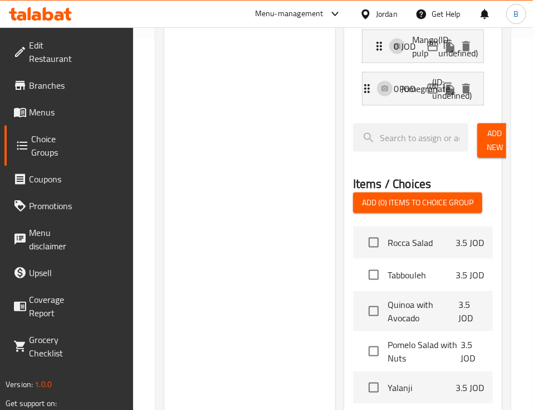
drag, startPoint x: 479, startPoint y: 110, endPoint x: 451, endPoint y: 132, distance: 35.8
click at [486, 126] on span "Add New" at bounding box center [495, 140] width 18 height 28
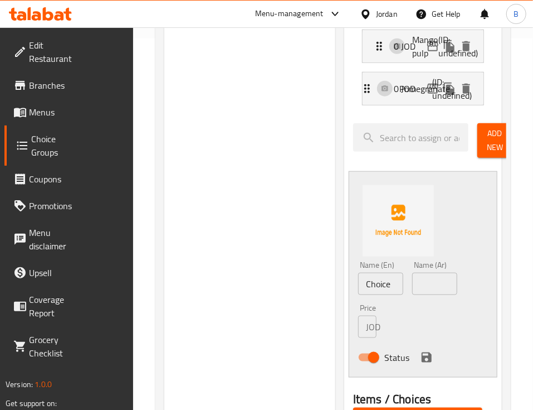
click at [358, 272] on input "Choice" at bounding box center [380, 283] width 45 height 22
click at [412, 272] on input "text" at bounding box center [434, 283] width 45 height 22
paste input "مكس زاكي"
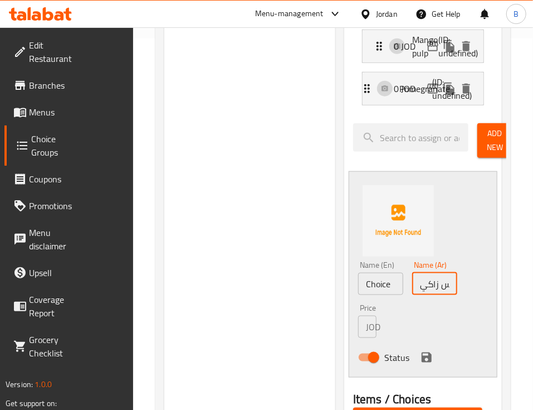
scroll to position [0, 9]
type input "مكس زاكي"
click at [358, 272] on input "Choice" at bounding box center [380, 283] width 45 height 22
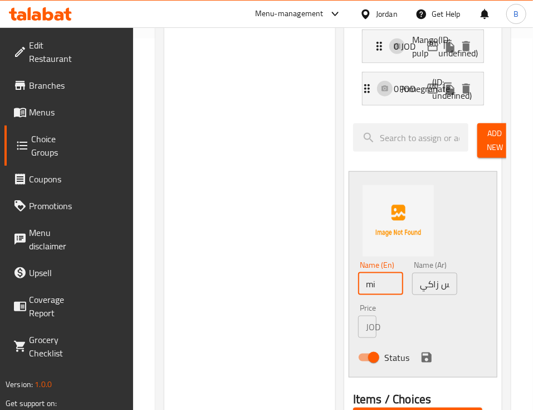
type input "m"
type input "Mix zaki"
click at [422, 352] on icon "save" at bounding box center [427, 357] width 10 height 10
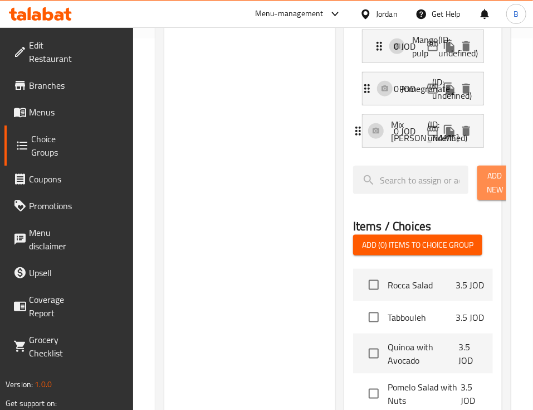
click at [486, 169] on span "Add New" at bounding box center [495, 183] width 18 height 28
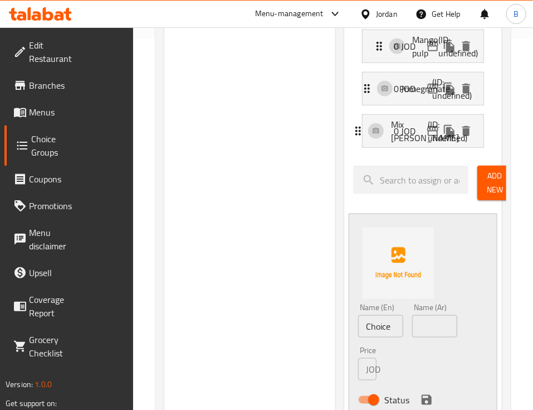
click at [412, 315] on input "text" at bounding box center [434, 326] width 45 height 22
paste input "كركديه"
type input "كركديه"
click at [358, 315] on input "Choice" at bounding box center [380, 326] width 45 height 22
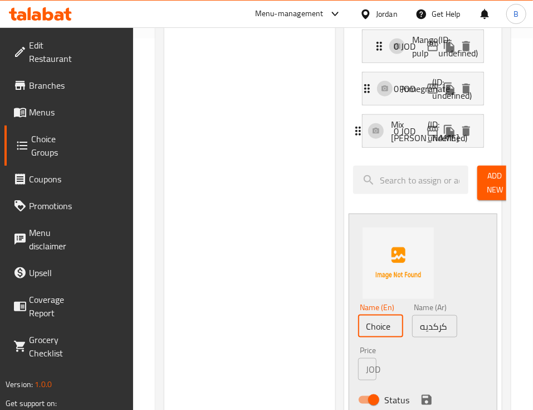
click at [358, 315] on input "Choice" at bounding box center [380, 326] width 45 height 22
type input "Karkadeh"
click at [420, 393] on icon "save" at bounding box center [426, 399] width 13 height 13
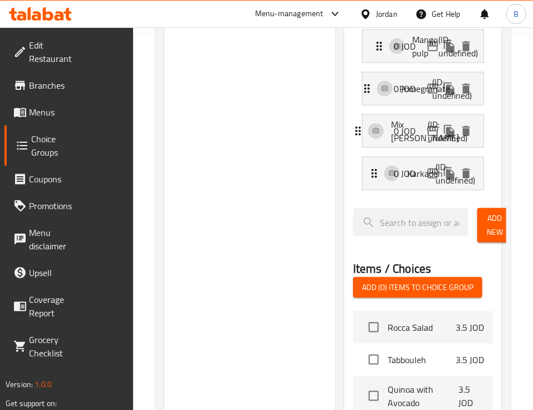
drag, startPoint x: 483, startPoint y: 189, endPoint x: 475, endPoint y: 207, distance: 20.2
click at [486, 211] on span "Add New" at bounding box center [495, 225] width 18 height 28
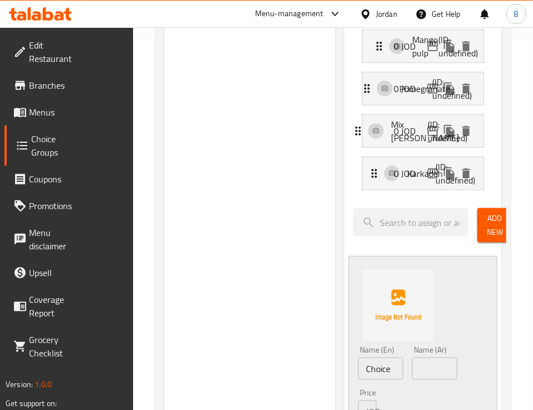
drag, startPoint x: 362, startPoint y: 332, endPoint x: 374, endPoint y: 338, distance: 13.7
click at [412, 357] on input "text" at bounding box center [434, 368] width 45 height 22
paste input "ليمون وعطريات"
type input "ليمون وعطريات"
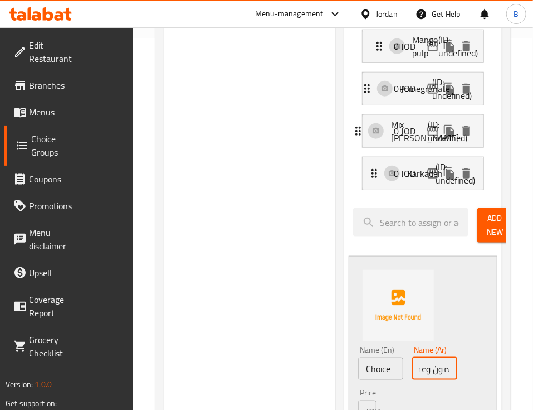
scroll to position [0, 0]
click at [358, 357] on input "Choice" at bounding box center [380, 368] width 45 height 22
paste input "Lemon with herbs"
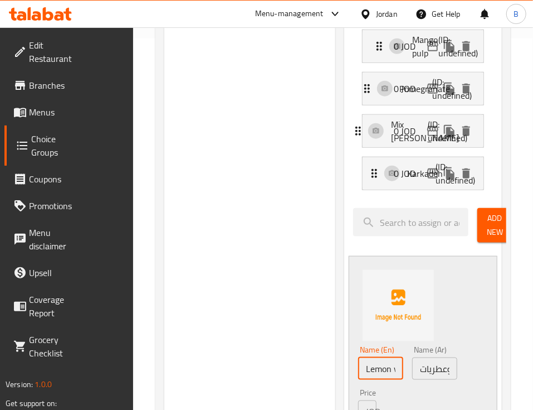
scroll to position [0, 31]
type input "Lemon with herbs"
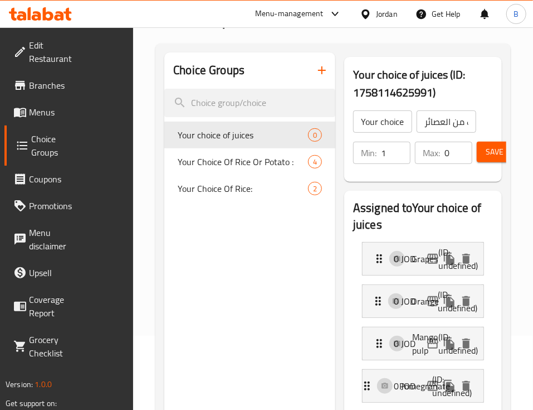
scroll to position [0, 0]
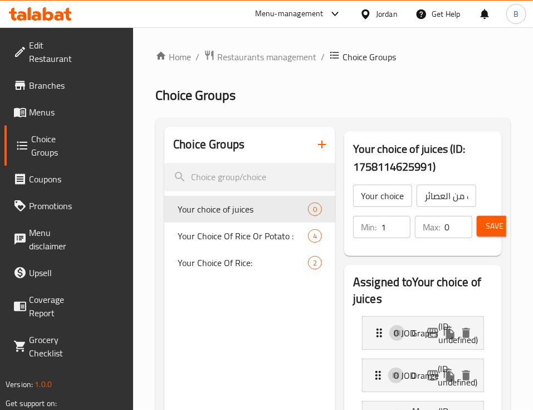
click at [496, 219] on span "Save" at bounding box center [495, 226] width 18 height 14
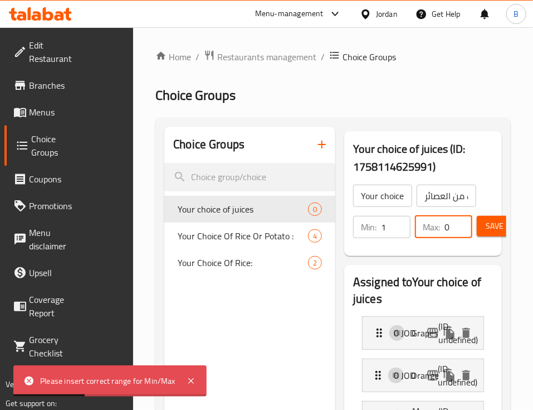
click at [445, 216] on input "0" at bounding box center [459, 227] width 28 height 22
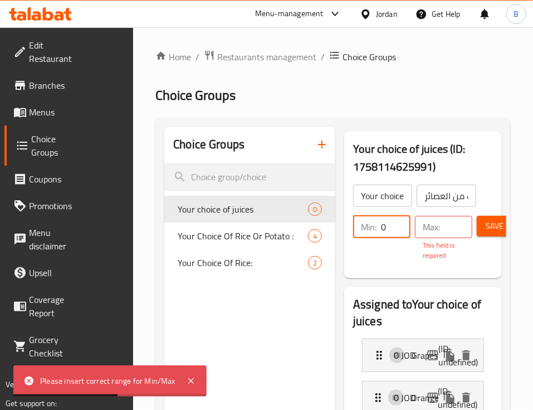
type input "0"
click at [381, 216] on input "0" at bounding box center [396, 227] width 30 height 22
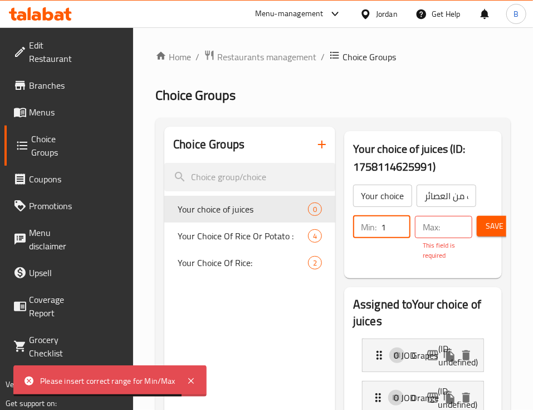
type input "1"
click at [445, 216] on input "number" at bounding box center [459, 227] width 28 height 22
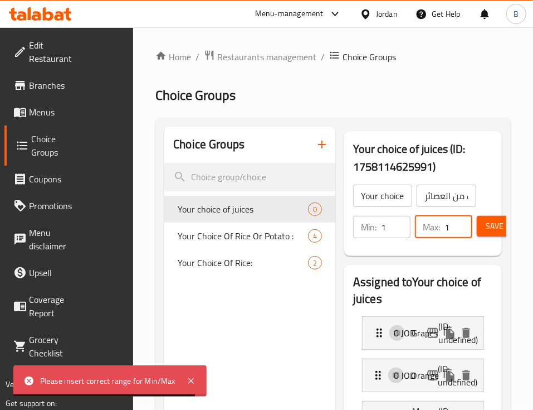
type input "1"
click at [486, 219] on span "Save" at bounding box center [495, 226] width 18 height 14
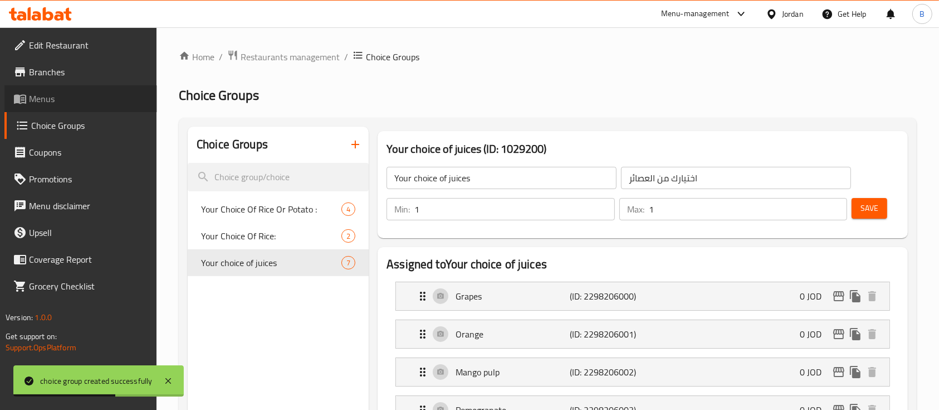
click at [18, 101] on icon at bounding box center [20, 99] width 12 height 9
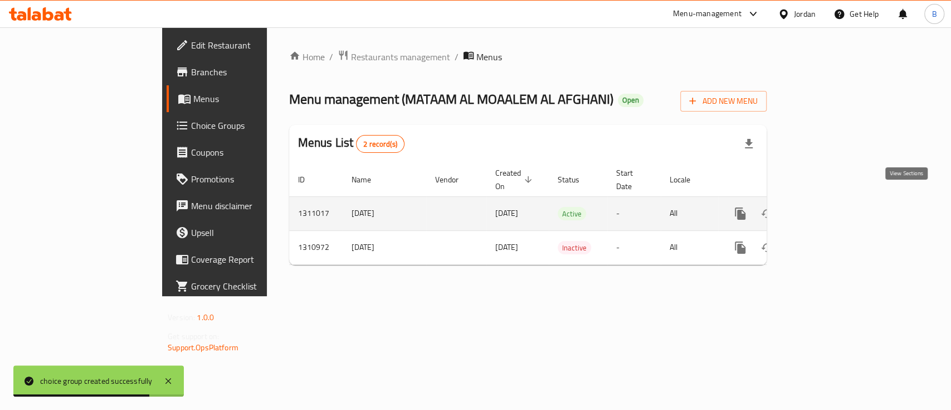
click at [544, 201] on link "enhanced table" at bounding box center [820, 213] width 27 height 27
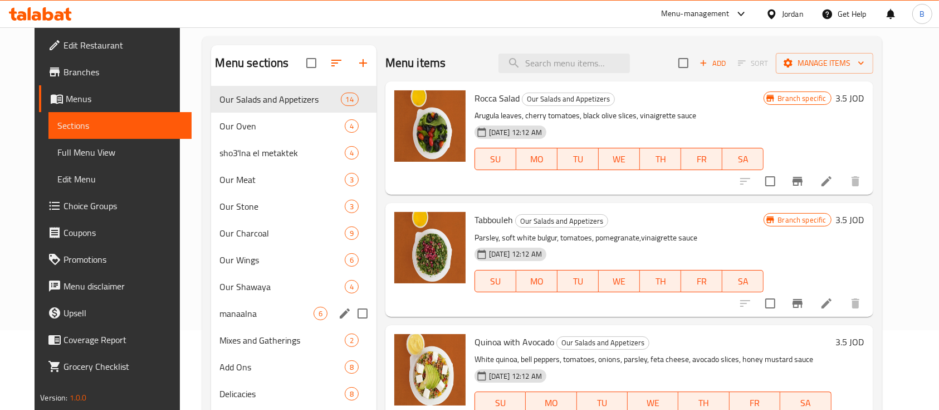
scroll to position [156, 0]
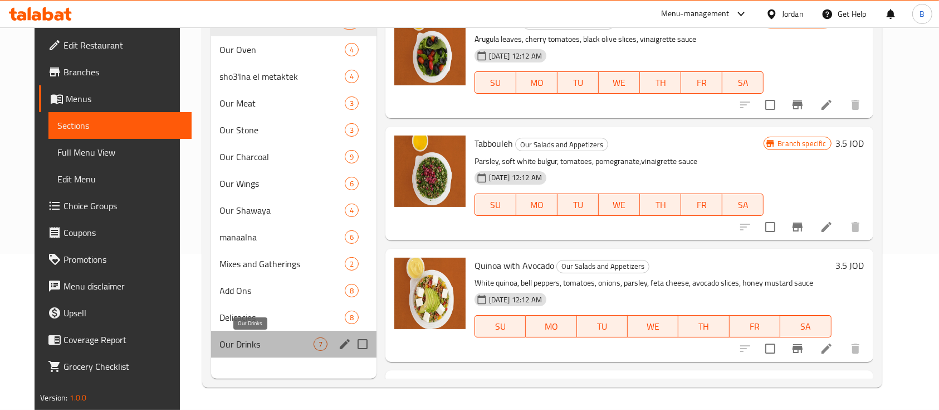
click at [264, 345] on span "Our Drinks" at bounding box center [267, 343] width 94 height 13
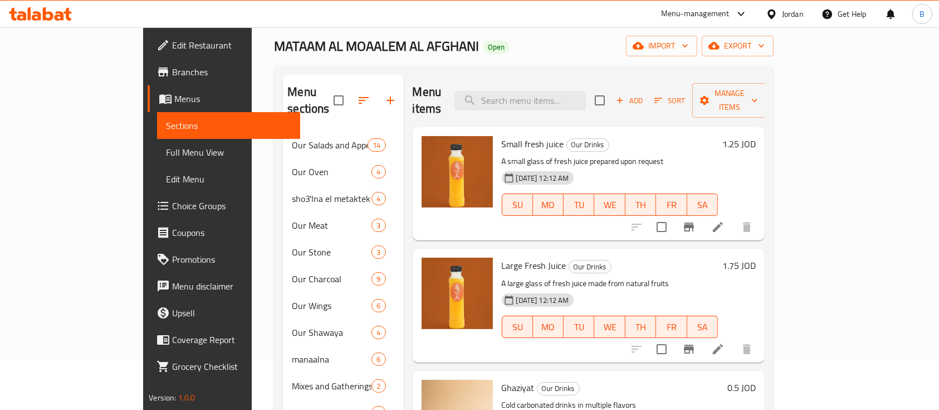
scroll to position [74, 0]
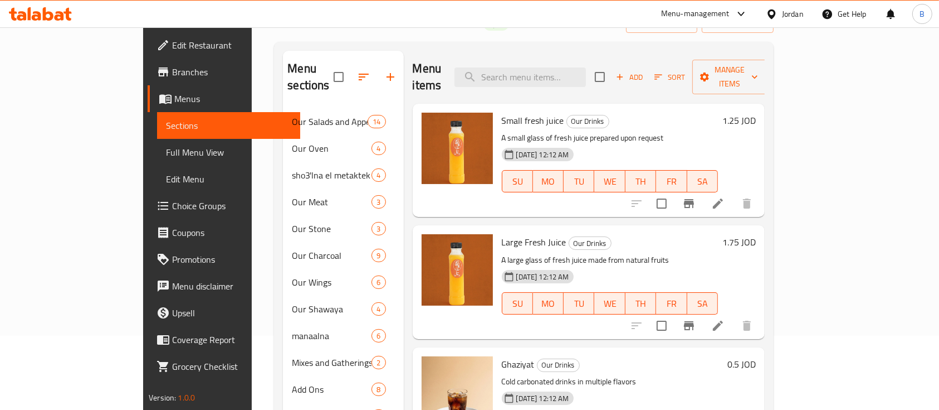
click at [544, 193] on li at bounding box center [718, 203] width 31 height 20
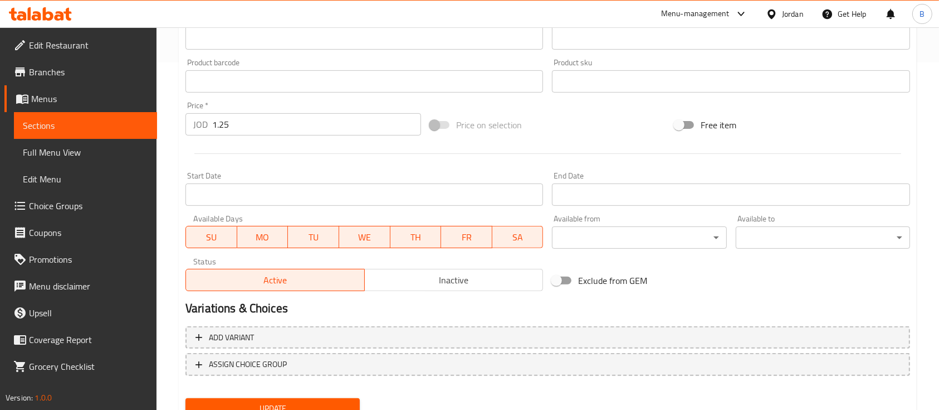
scroll to position [393, 0]
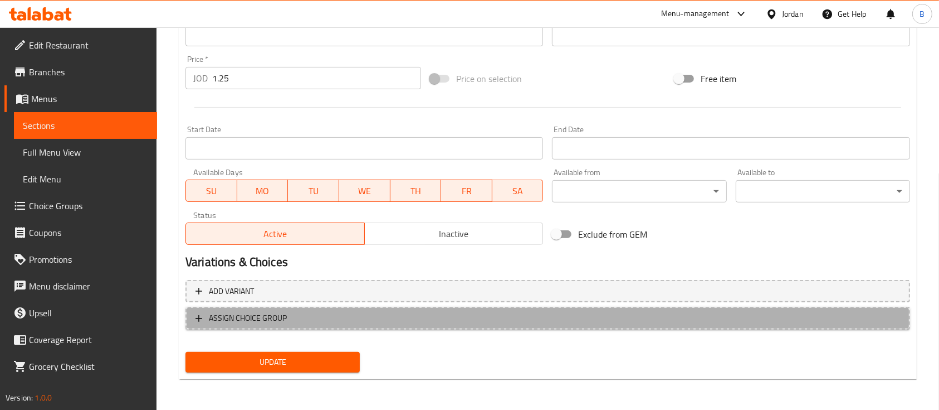
click at [544, 315] on span "ASSIGN CHOICE GROUP" at bounding box center [548, 318] width 705 height 14
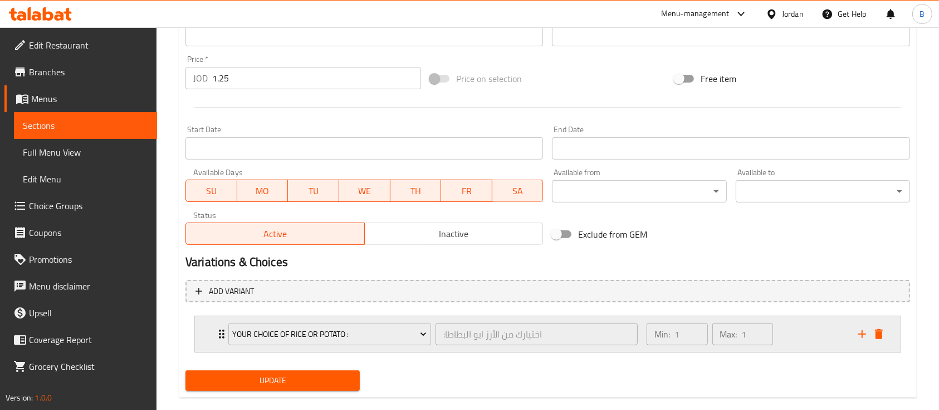
click at [335, 346] on div "Your Choice Of Rice Or Potato :" at bounding box center [329, 333] width 207 height 27
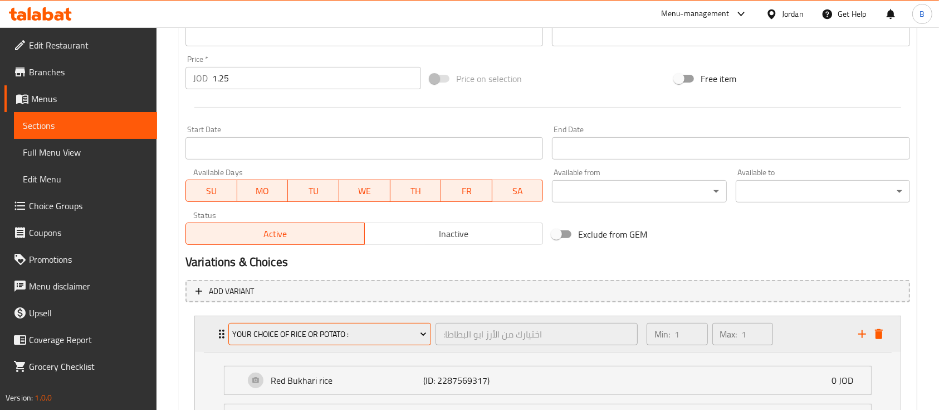
click at [342, 334] on span "Your Choice Of Rice Or Potato :" at bounding box center [329, 334] width 194 height 14
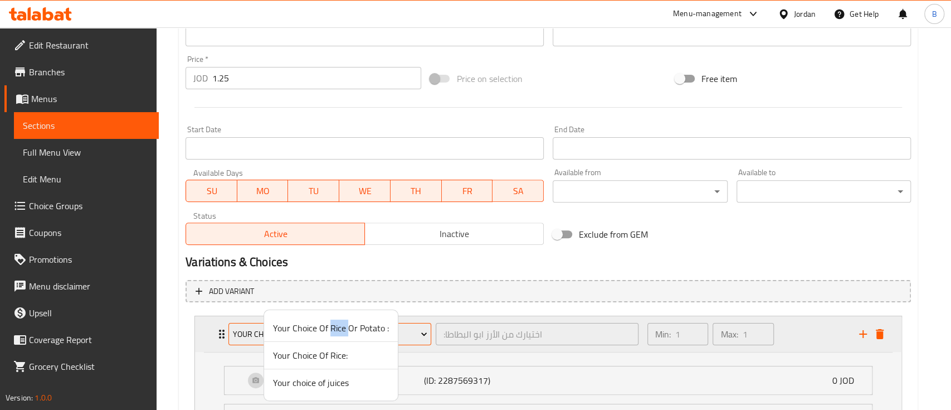
click at [342, 334] on span "Your Choice Of Rice Or Potato :" at bounding box center [331, 327] width 116 height 13
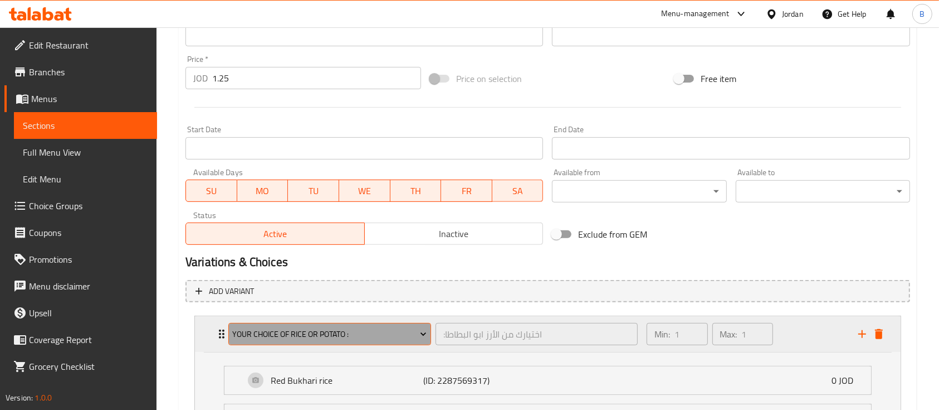
click at [354, 330] on span "Your Choice Of Rice Or Potato :" at bounding box center [329, 334] width 194 height 14
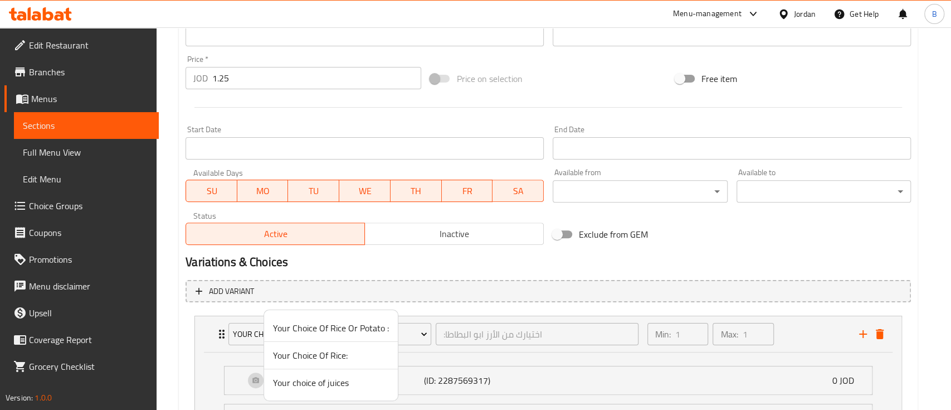
click at [361, 381] on span "Your choice of juices" at bounding box center [331, 382] width 116 height 13
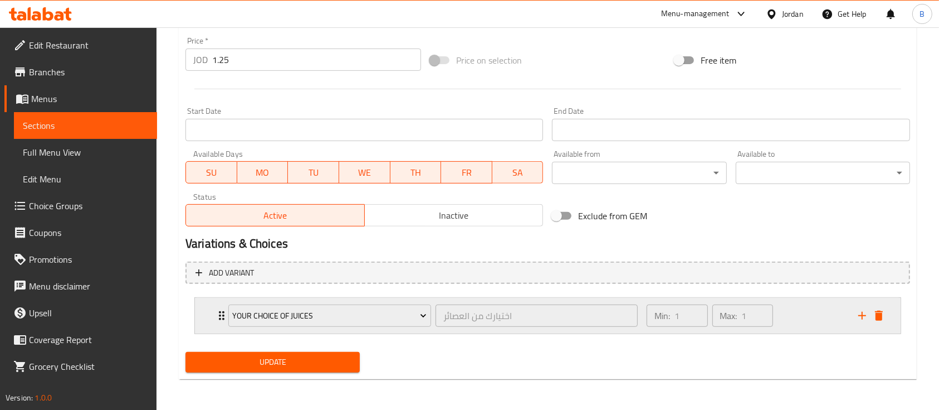
click at [544, 313] on div "Min: 1 ​ Max: 1 ​" at bounding box center [746, 316] width 212 height 36
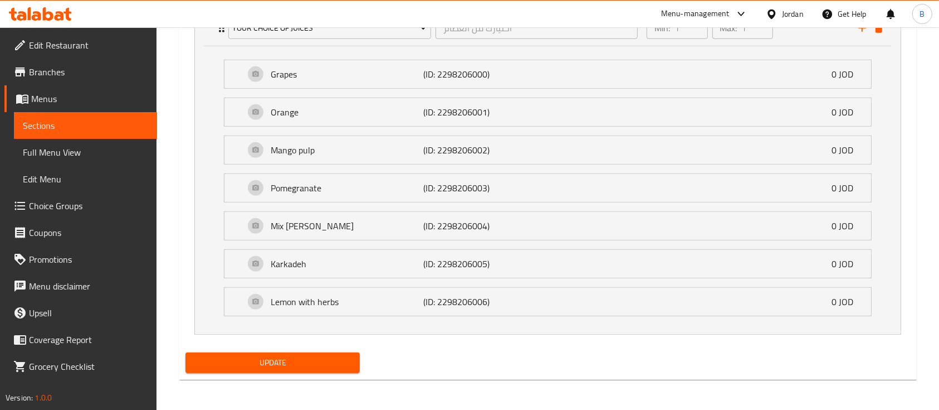
click at [306, 365] on span "Update" at bounding box center [272, 362] width 157 height 14
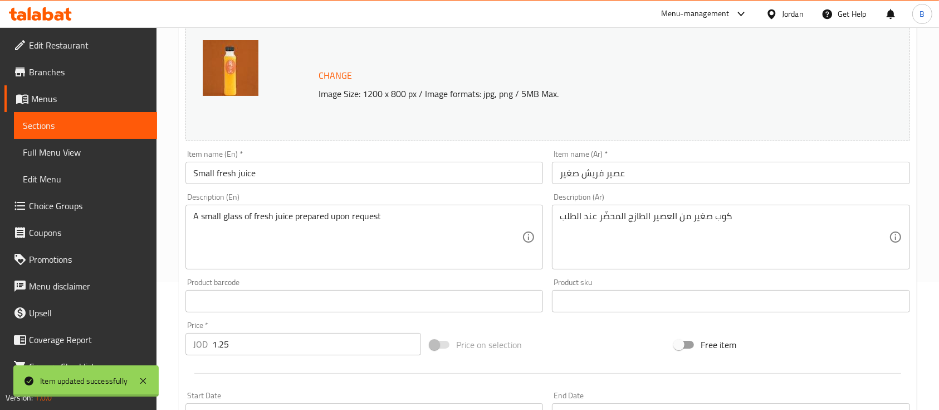
scroll to position [0, 0]
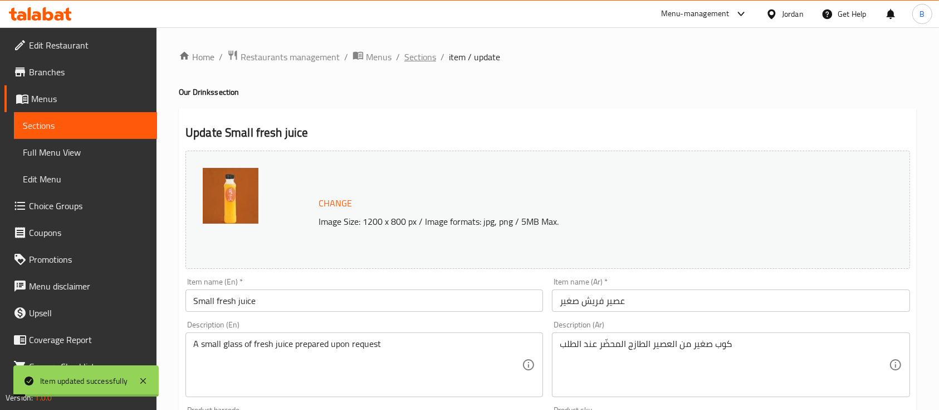
click at [413, 64] on span "Sections" at bounding box center [421, 56] width 32 height 13
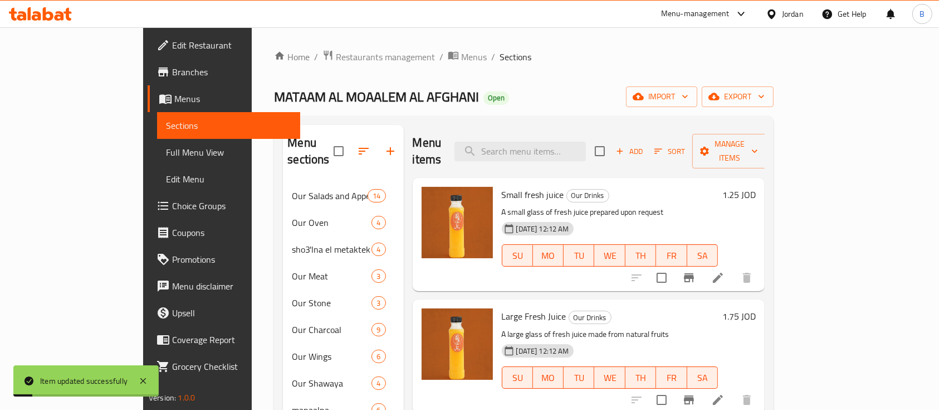
click at [500, 61] on span "Sections" at bounding box center [516, 56] width 32 height 13
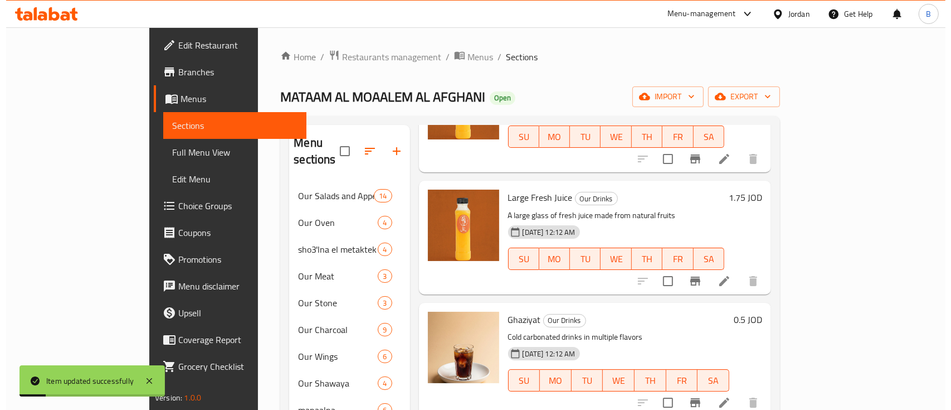
scroll to position [148, 0]
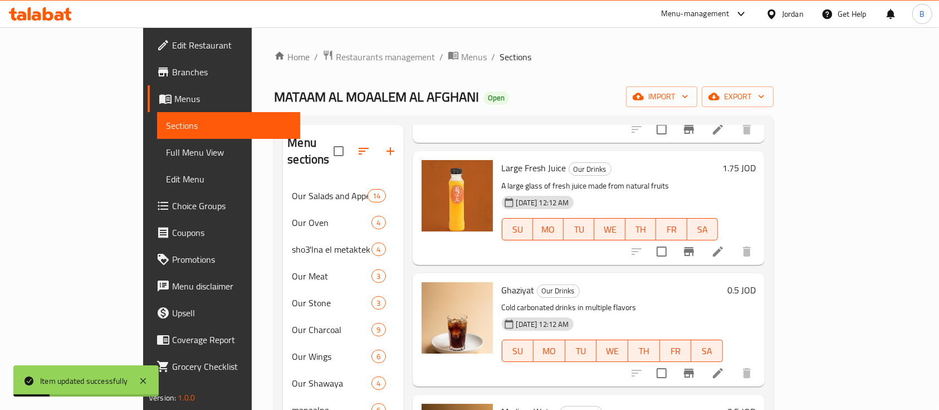
click at [544, 245] on icon at bounding box center [718, 251] width 13 height 13
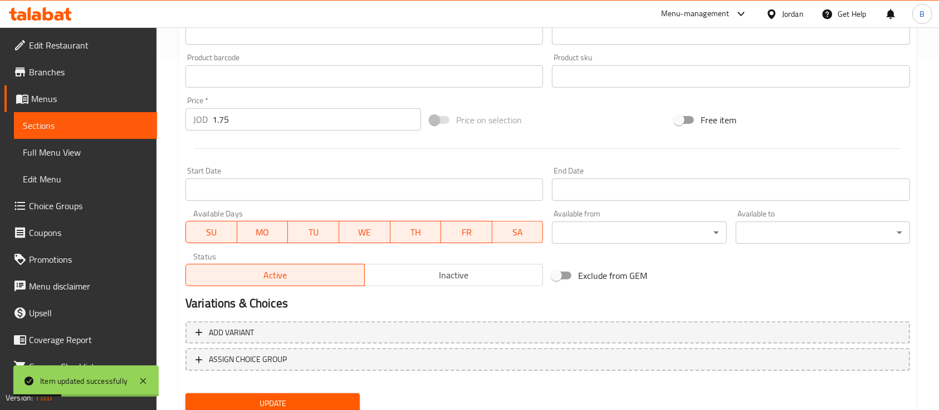
scroll to position [393, 0]
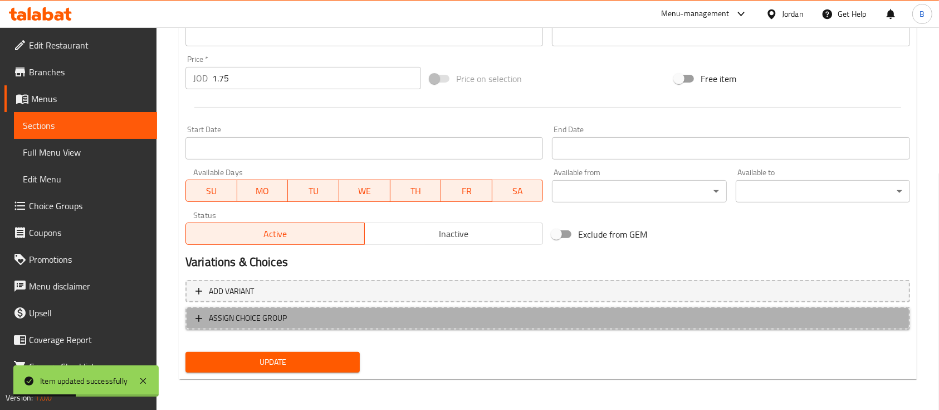
click at [544, 319] on span "ASSIGN CHOICE GROUP" at bounding box center [548, 318] width 705 height 14
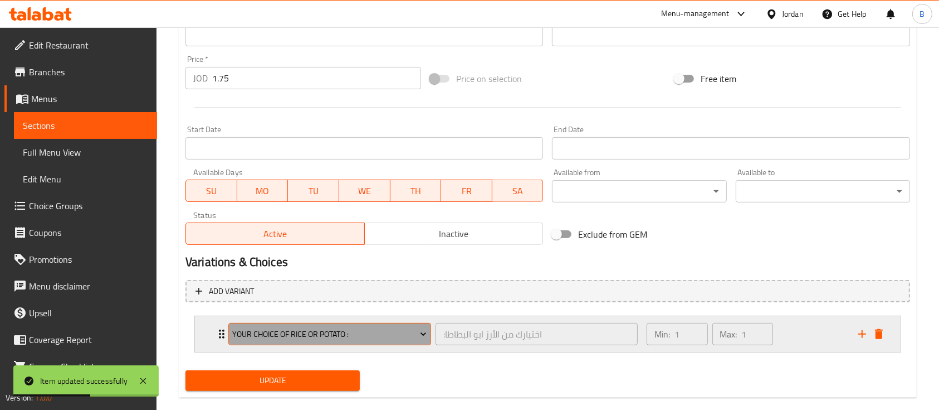
click at [414, 339] on span "Your Choice Of Rice Or Potato :" at bounding box center [329, 334] width 194 height 14
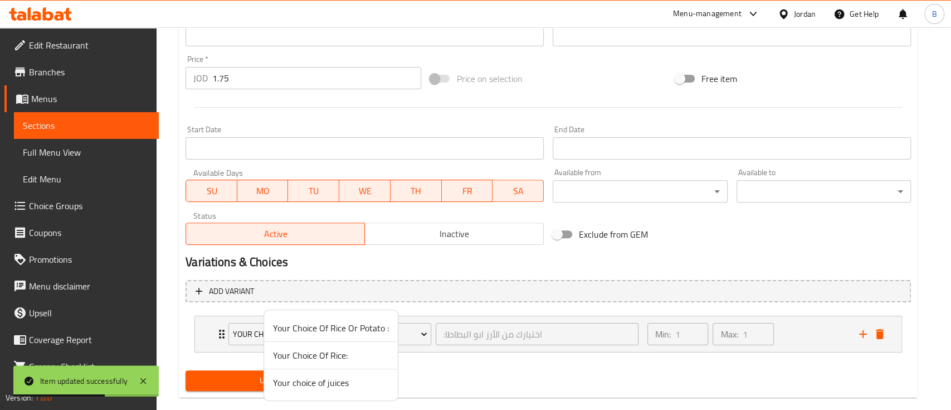
click at [361, 381] on span "Your choice of juices" at bounding box center [331, 382] width 116 height 13
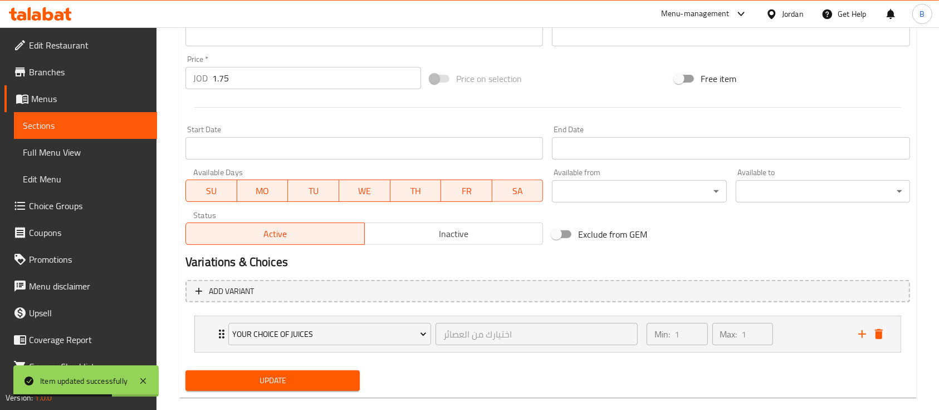
click at [316, 389] on button "Update" at bounding box center [273, 380] width 174 height 21
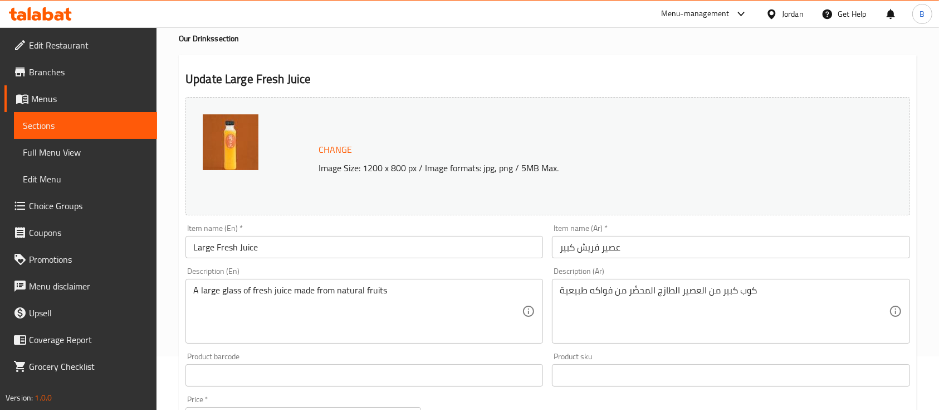
scroll to position [0, 0]
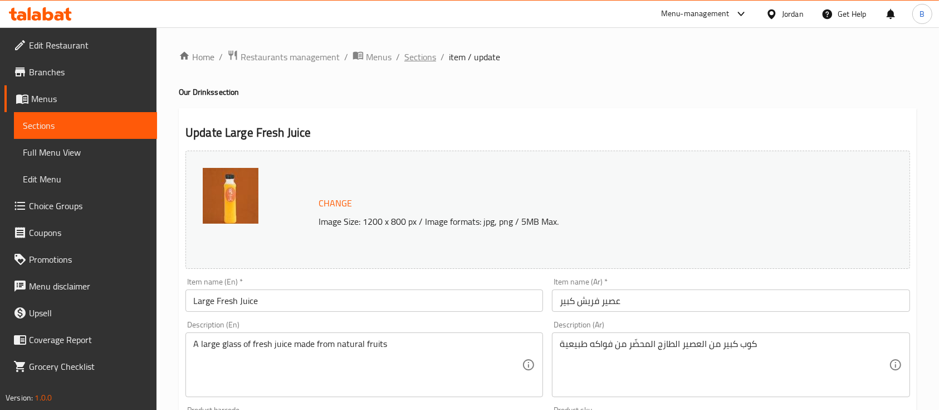
click at [423, 60] on span "Sections" at bounding box center [421, 56] width 32 height 13
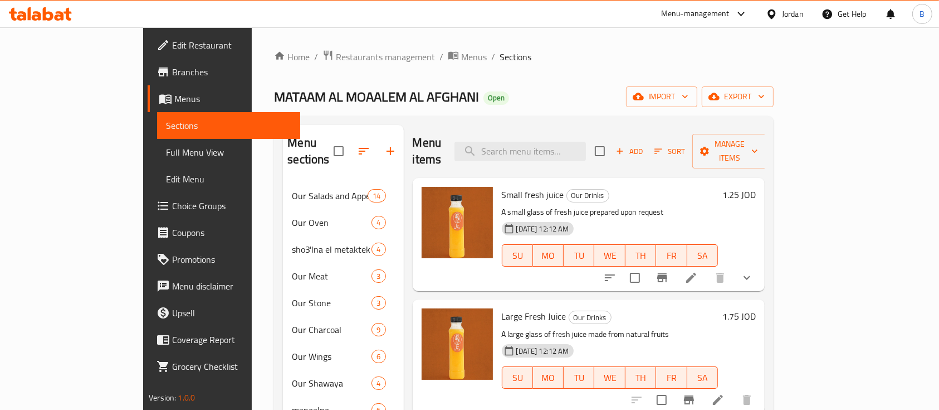
scroll to position [148, 0]
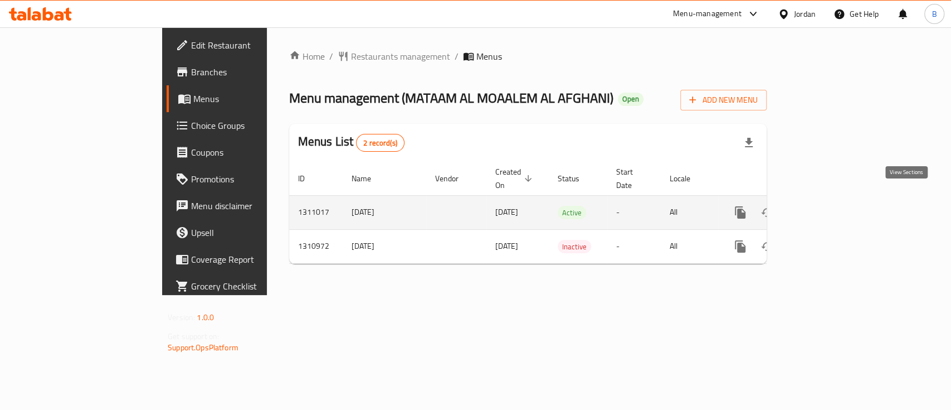
click at [827, 206] on icon "enhanced table" at bounding box center [820, 212] width 13 height 13
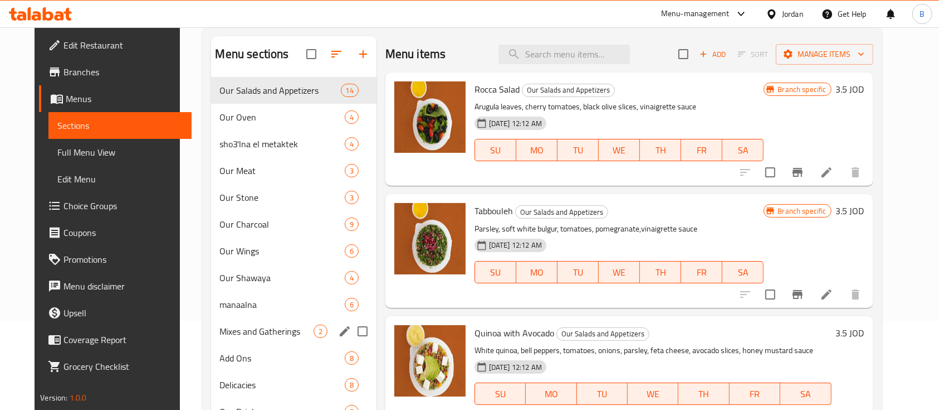
scroll to position [156, 0]
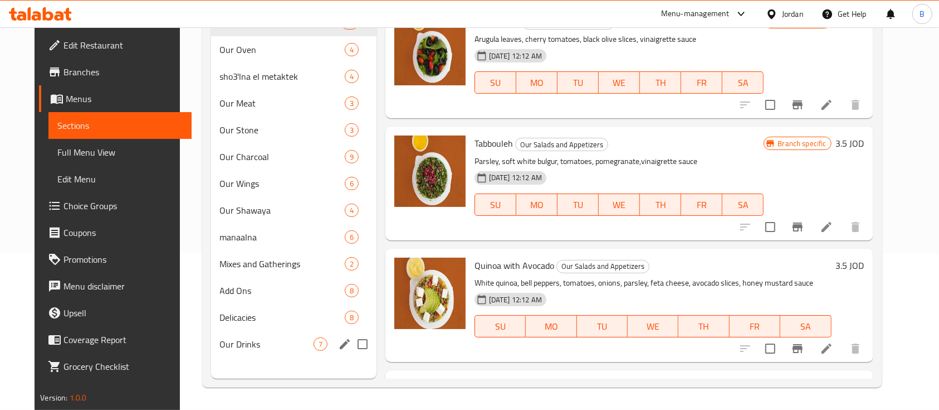
drag, startPoint x: 262, startPoint y: 319, endPoint x: 340, endPoint y: 307, distance: 78.3
click at [262, 319] on span "Delicacies" at bounding box center [282, 316] width 125 height 13
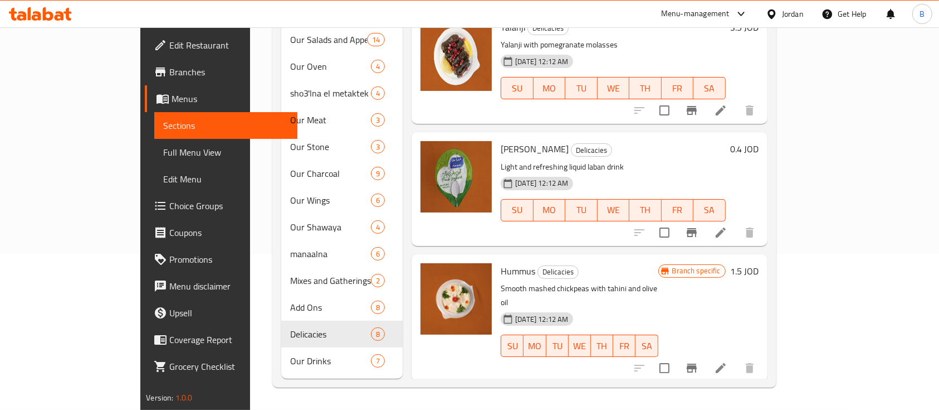
scroll to position [592, 0]
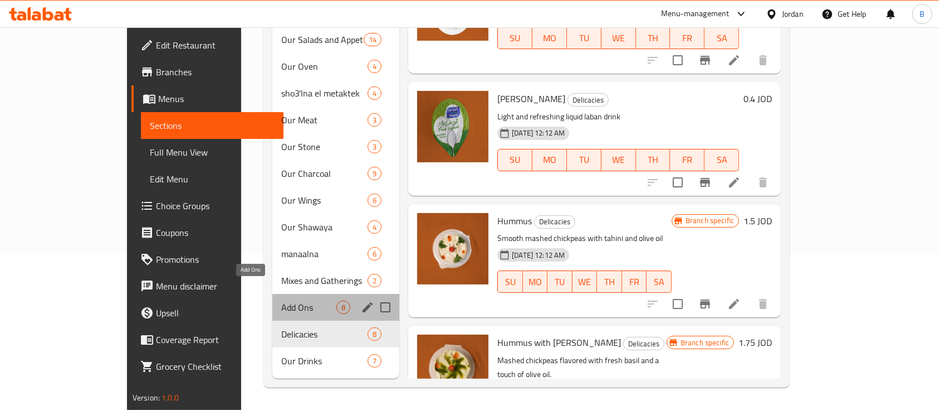
click at [281, 300] on span "Add Ons" at bounding box center [308, 306] width 55 height 13
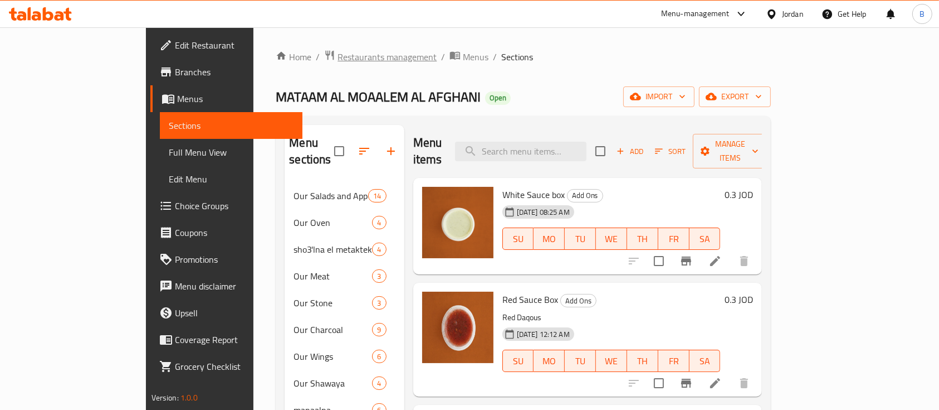
click at [338, 59] on span "Restaurants management" at bounding box center [387, 56] width 99 height 13
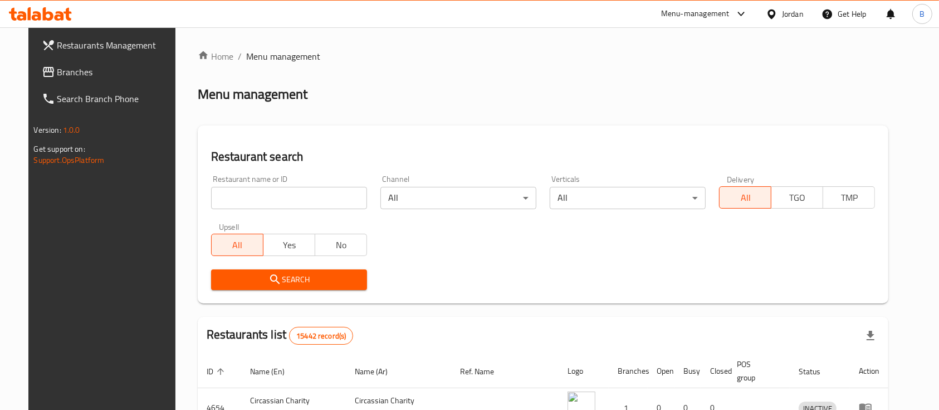
click at [241, 189] on input "search" at bounding box center [289, 198] width 156 height 22
type input "pok pok"
click at [321, 282] on span "Search" at bounding box center [289, 279] width 138 height 14
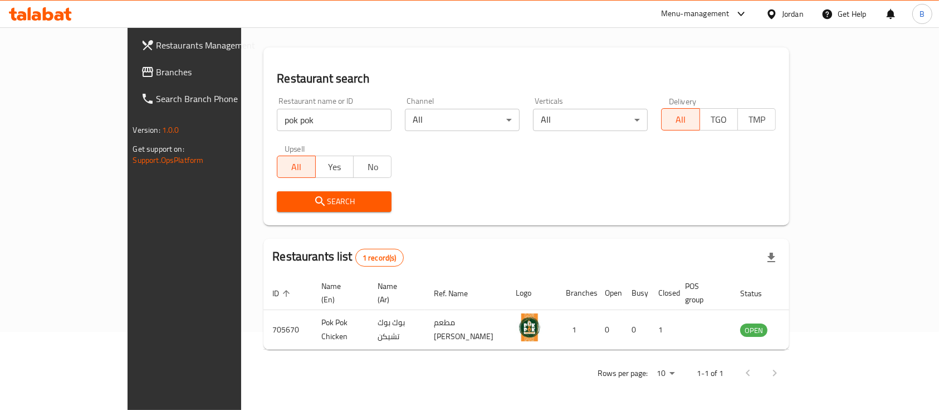
scroll to position [65, 0]
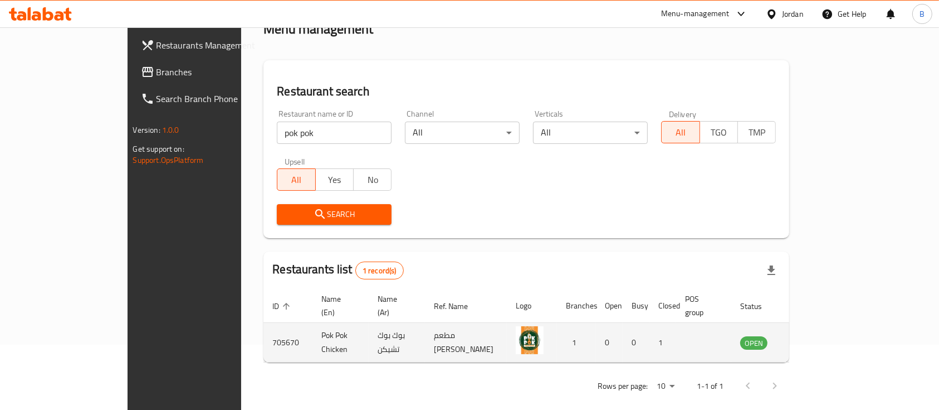
click at [812, 335] on icon "enhanced table" at bounding box center [805, 341] width 13 height 13
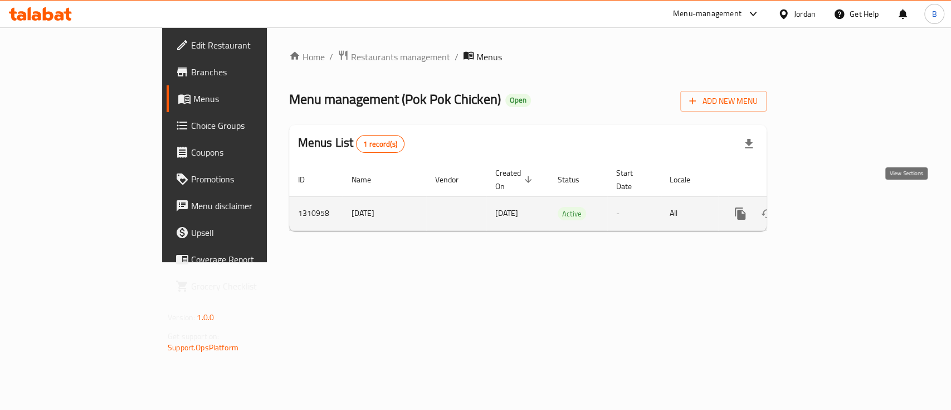
click at [827, 207] on icon "enhanced table" at bounding box center [820, 213] width 13 height 13
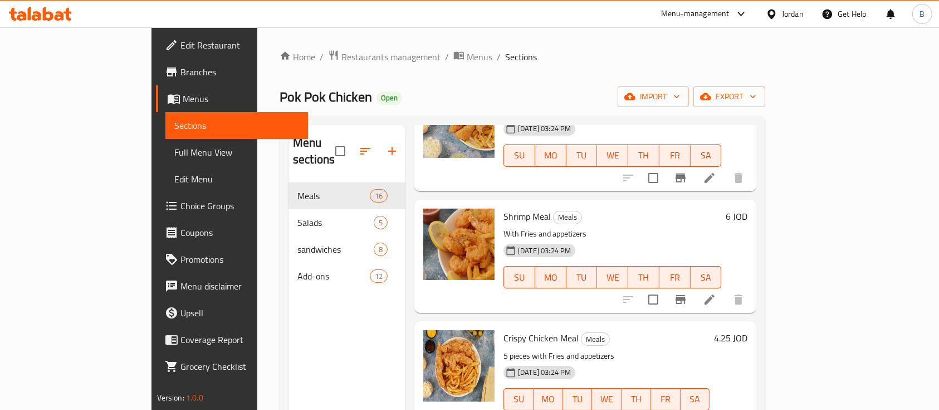
scroll to position [446, 0]
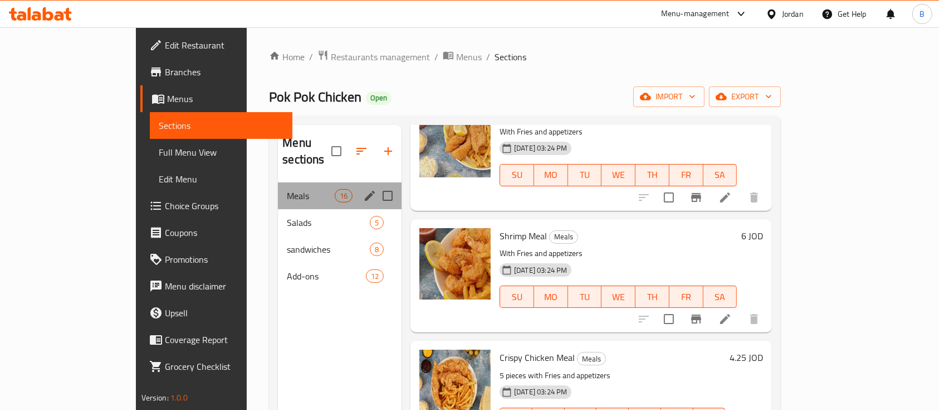
click at [280, 185] on div "Meals 16" at bounding box center [340, 195] width 124 height 27
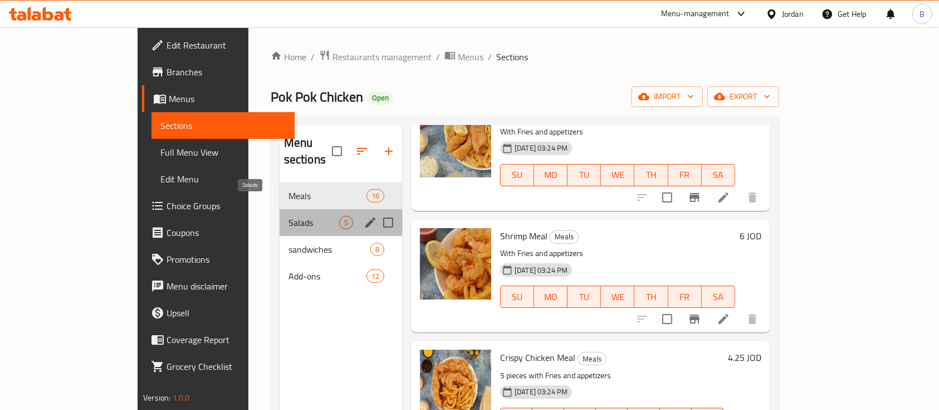
click at [289, 216] on span "Salads" at bounding box center [314, 222] width 51 height 13
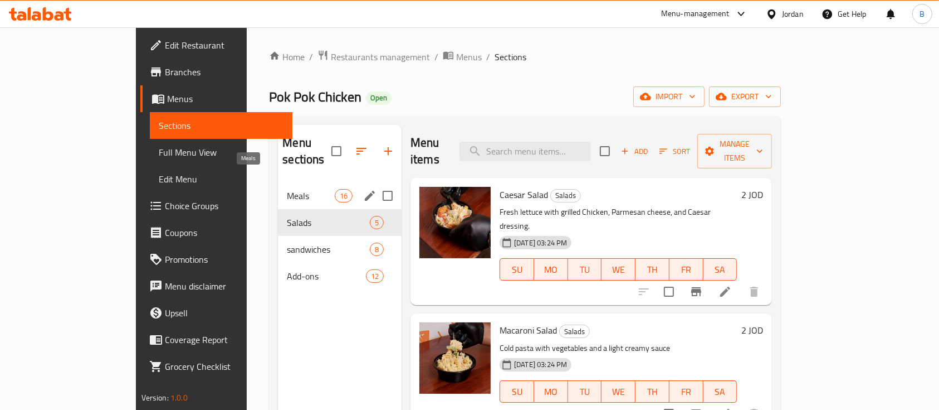
click at [287, 189] on span "Meals" at bounding box center [310, 195] width 47 height 13
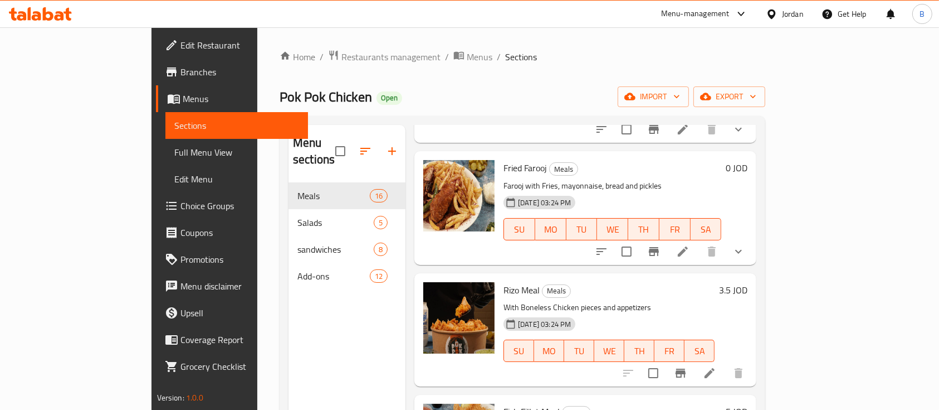
scroll to position [74, 0]
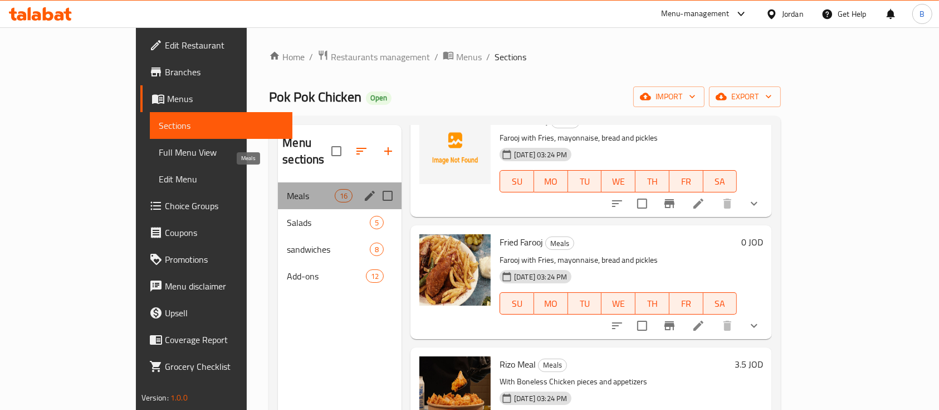
click at [287, 189] on span "Meals" at bounding box center [310, 195] width 47 height 13
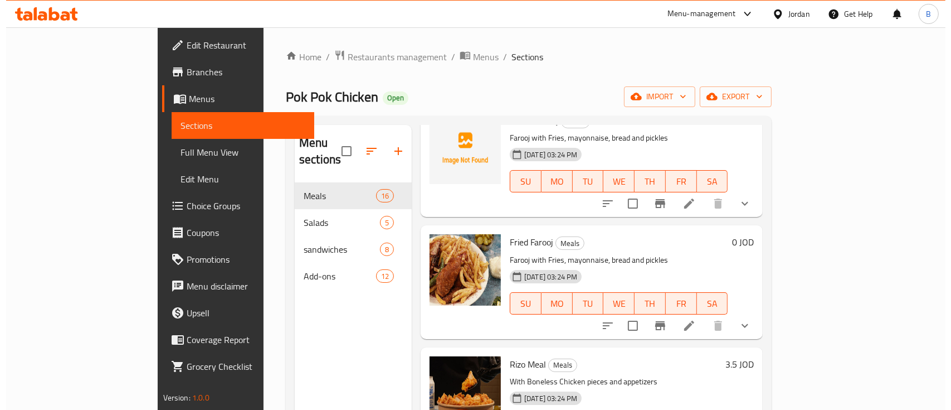
scroll to position [0, 0]
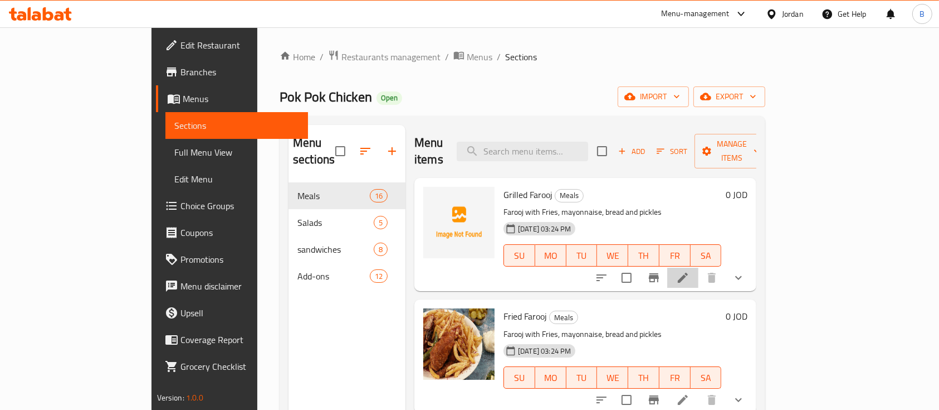
click at [699, 267] on li at bounding box center [683, 277] width 31 height 20
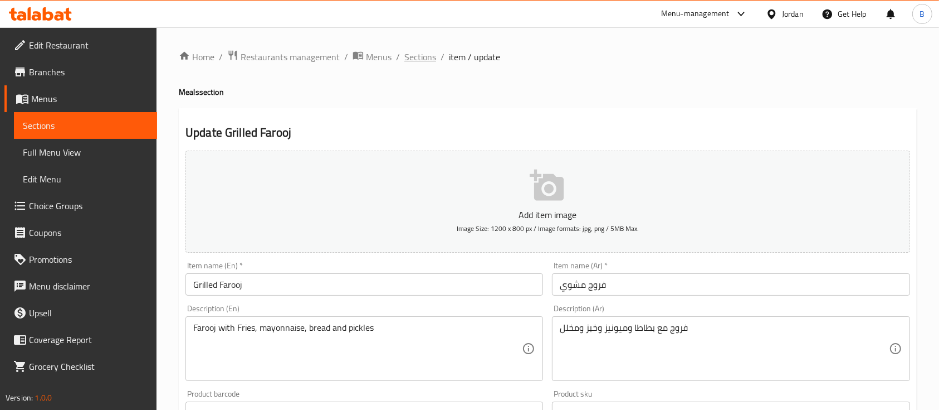
click at [405, 55] on span "Sections" at bounding box center [421, 56] width 32 height 13
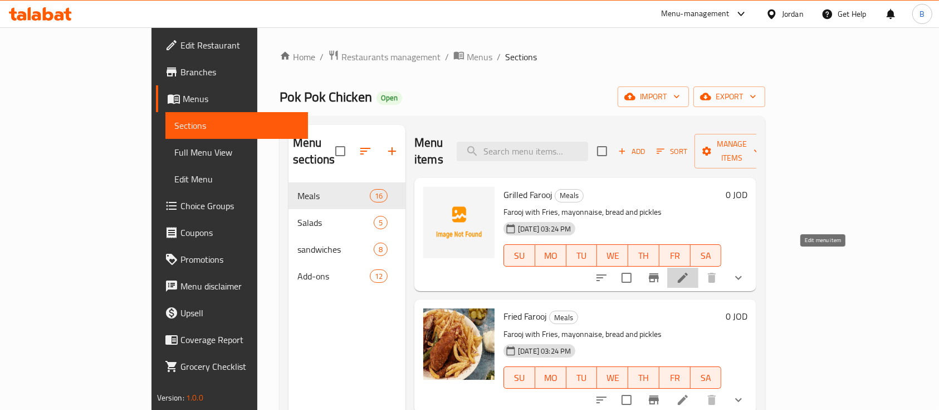
click at [688, 272] on icon at bounding box center [683, 277] width 10 height 10
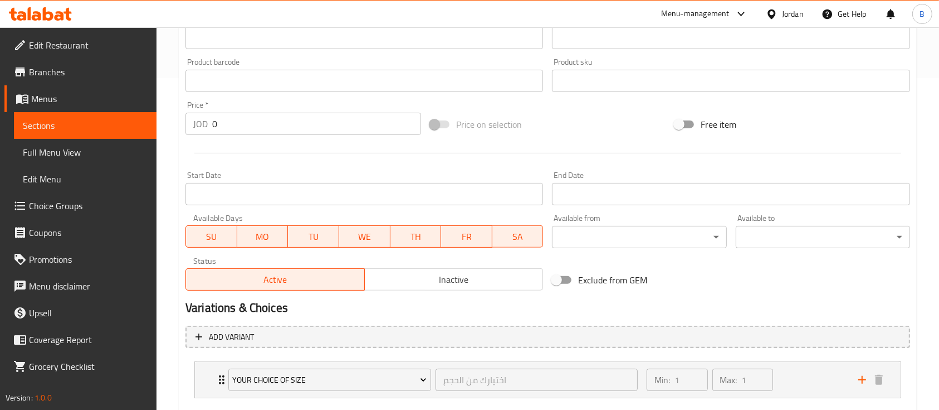
scroll to position [396, 0]
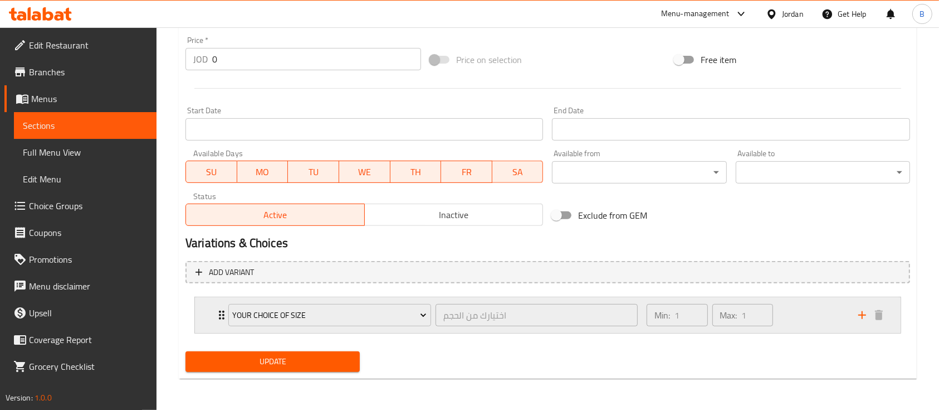
click at [836, 319] on div "Min: 1 ​ Max: 1 ​" at bounding box center [746, 315] width 212 height 36
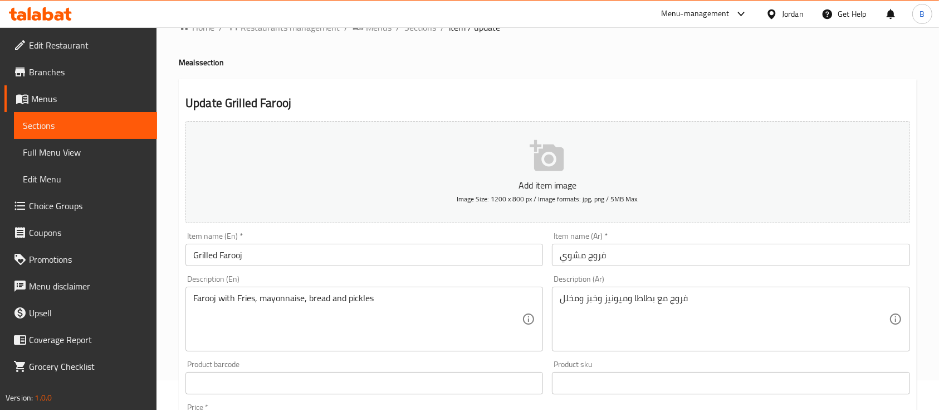
scroll to position [0, 0]
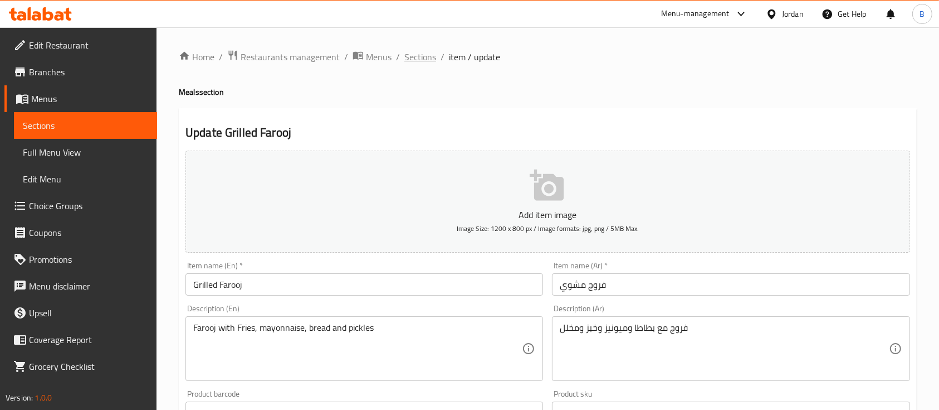
click at [421, 60] on span "Sections" at bounding box center [421, 56] width 32 height 13
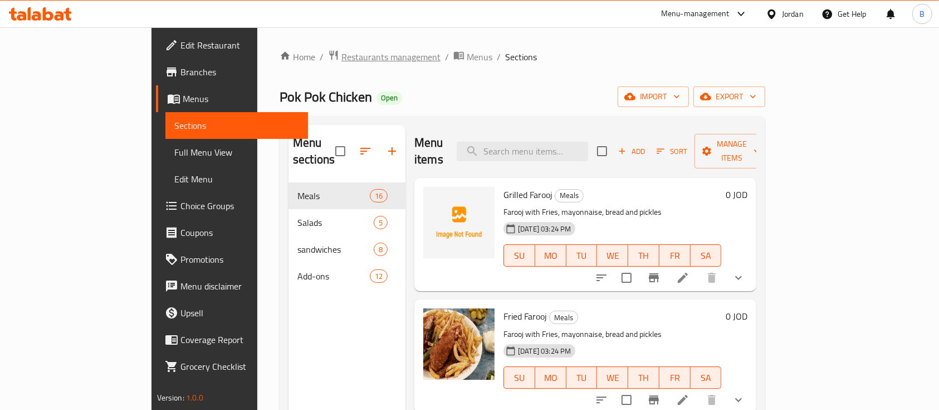
click at [342, 52] on span "Restaurants management" at bounding box center [391, 56] width 99 height 13
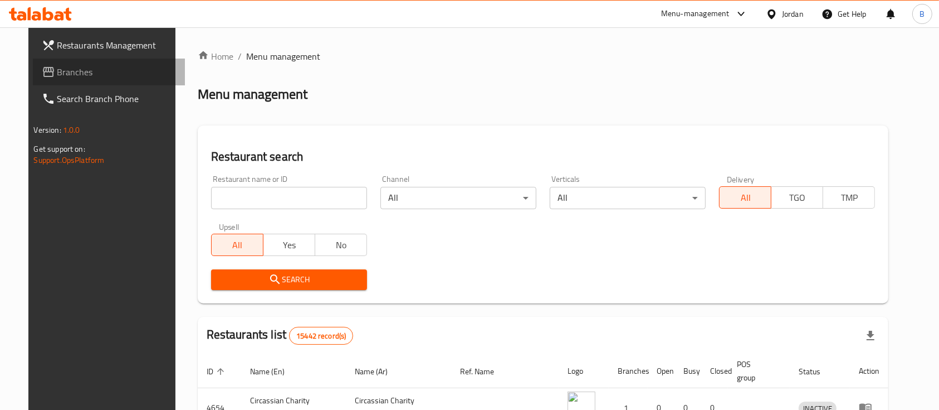
click at [76, 69] on span "Branches" at bounding box center [116, 71] width 119 height 13
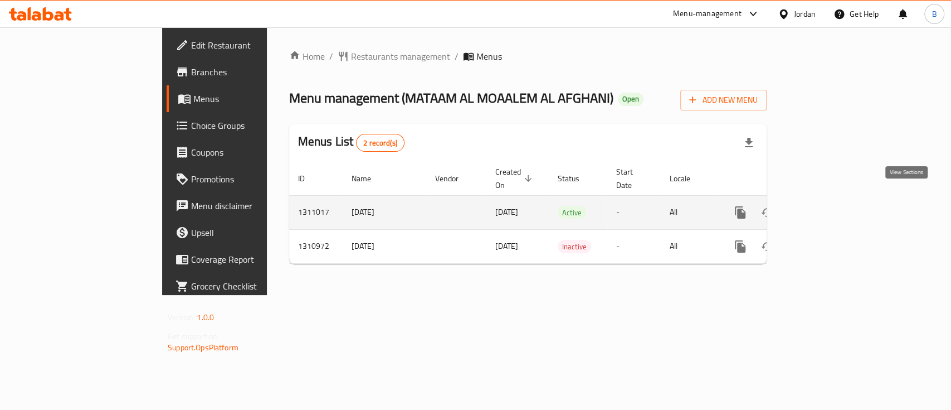
click at [827, 206] on icon "enhanced table" at bounding box center [820, 212] width 13 height 13
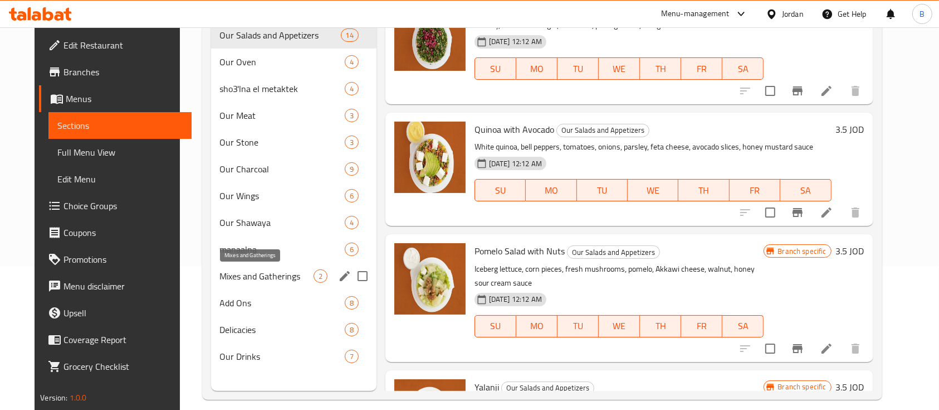
scroll to position [156, 0]
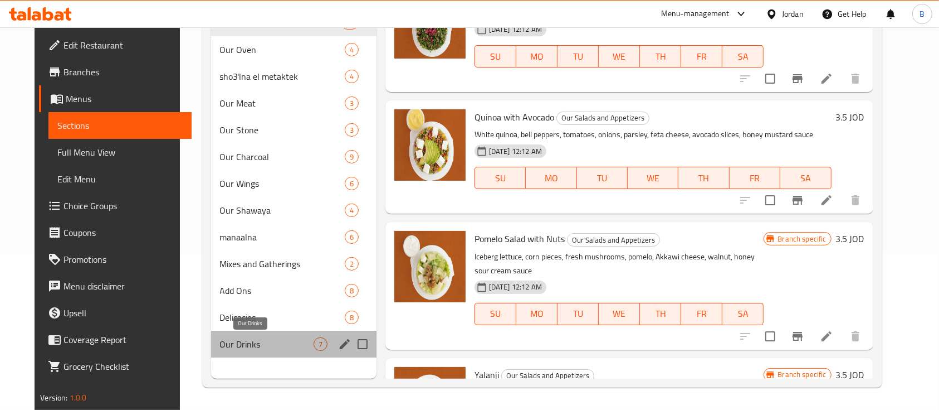
click at [254, 339] on span "Our Drinks" at bounding box center [267, 343] width 94 height 13
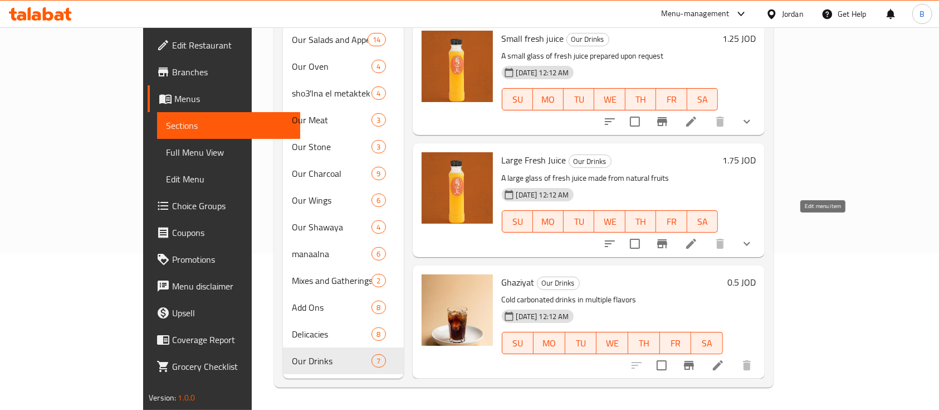
click at [698, 237] on icon at bounding box center [691, 243] width 13 height 13
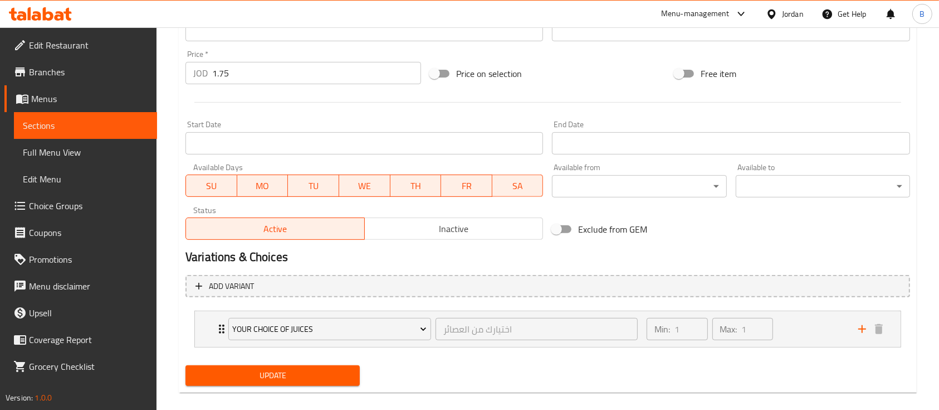
scroll to position [412, 0]
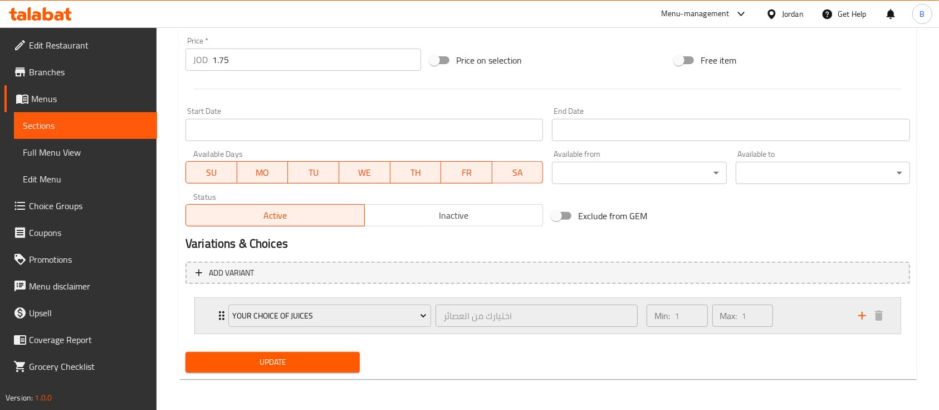
click at [806, 314] on div "Min: 1 ​ Max: 1 ​" at bounding box center [746, 316] width 212 height 36
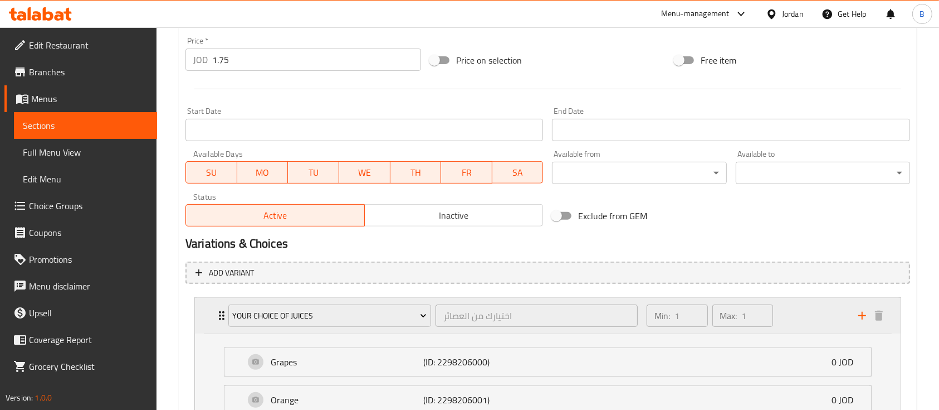
click at [806, 314] on div "Min: 1 ​ Max: 1 ​" at bounding box center [746, 316] width 212 height 36
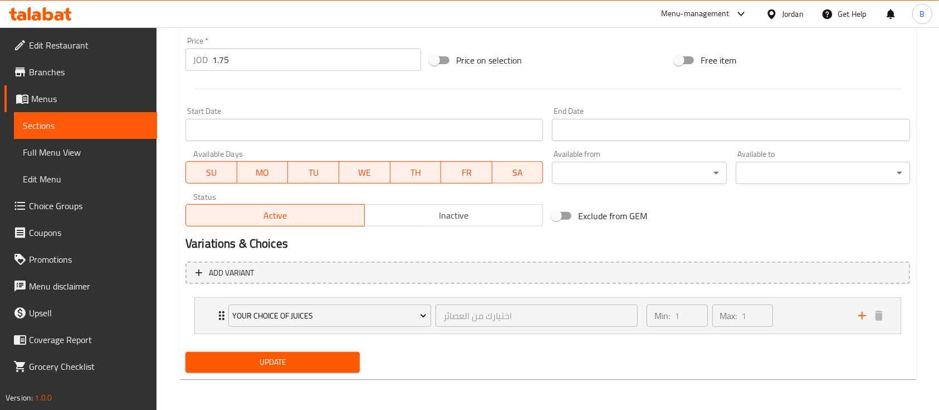
drag, startPoint x: 291, startPoint y: 348, endPoint x: 291, endPoint y: 354, distance: 6.2
click at [291, 350] on div "Update" at bounding box center [272, 362] width 183 height 30
click at [293, 358] on span "Update" at bounding box center [272, 362] width 157 height 14
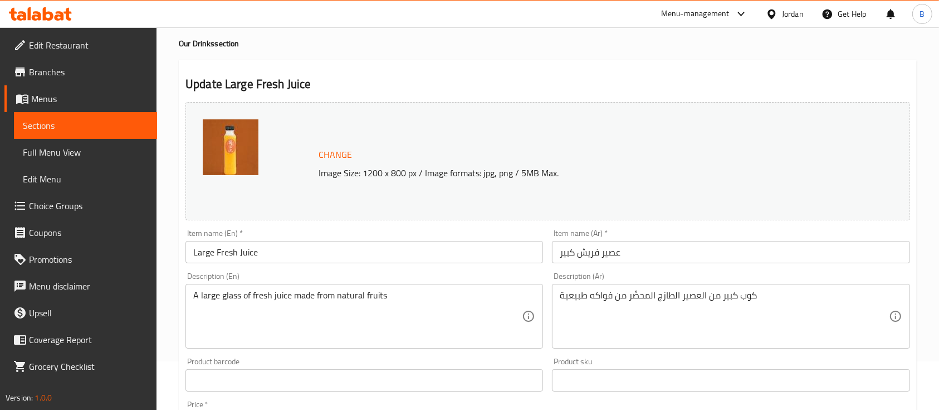
scroll to position [0, 0]
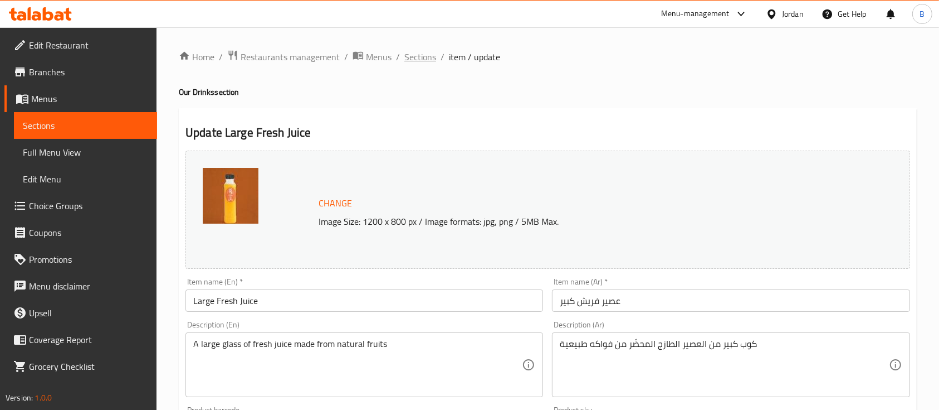
click at [415, 58] on span "Sections" at bounding box center [421, 56] width 32 height 13
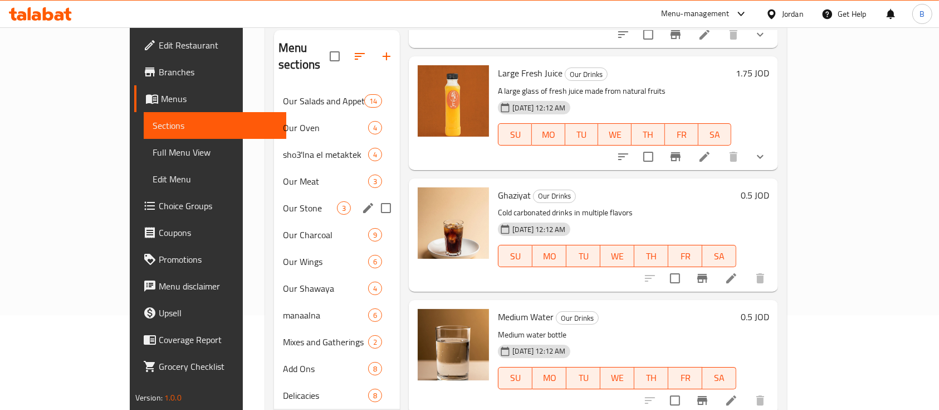
scroll to position [148, 0]
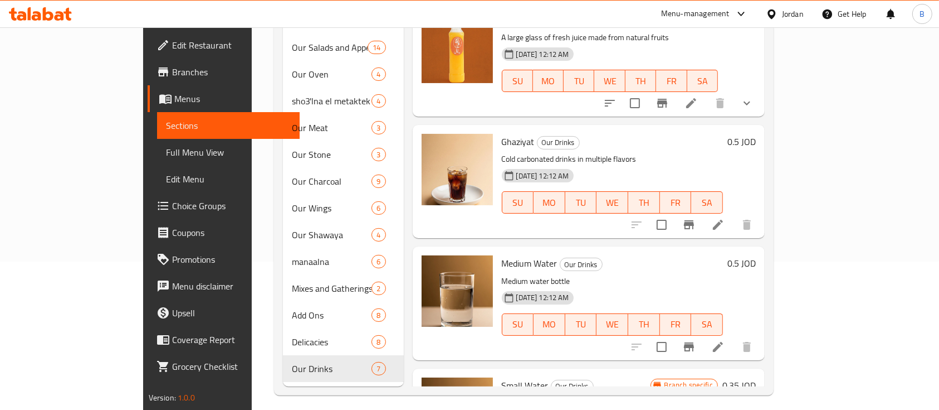
click at [172, 206] on span "Choice Groups" at bounding box center [231, 205] width 119 height 13
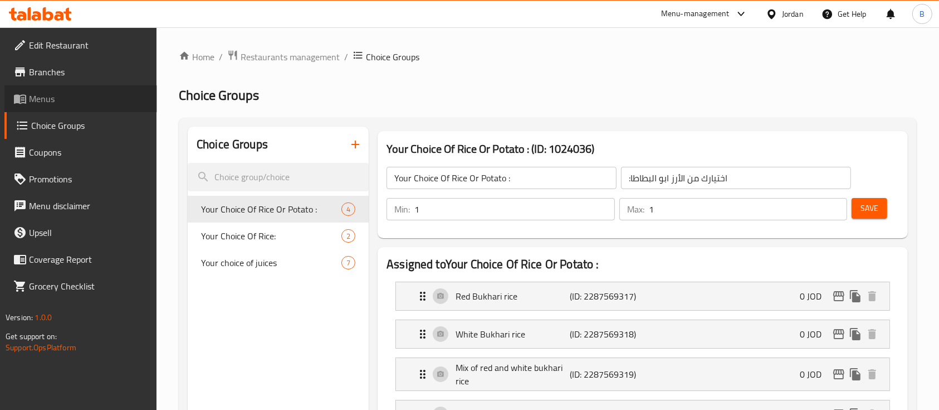
click at [92, 99] on span "Menus" at bounding box center [88, 98] width 119 height 13
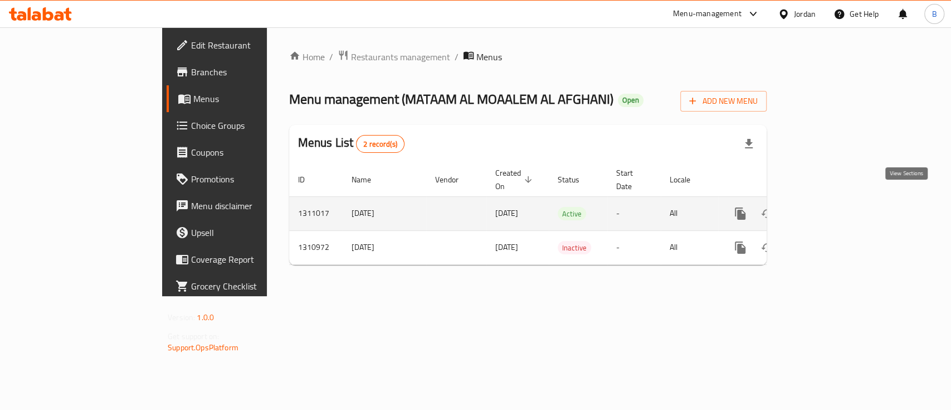
click at [826, 208] on icon "enhanced table" at bounding box center [821, 213] width 10 height 10
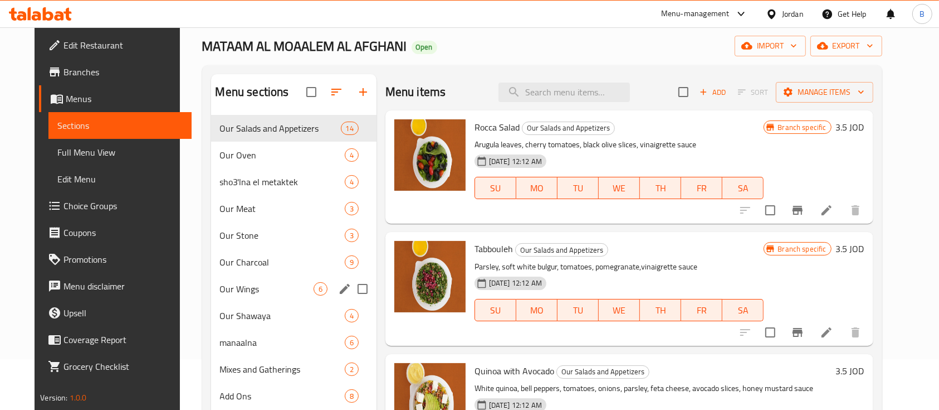
scroll to position [74, 0]
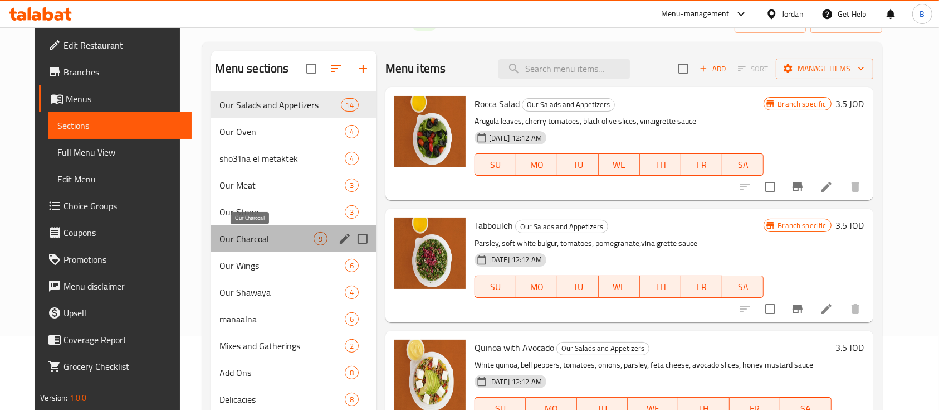
click at [263, 236] on span "Our Charcoal" at bounding box center [267, 238] width 94 height 13
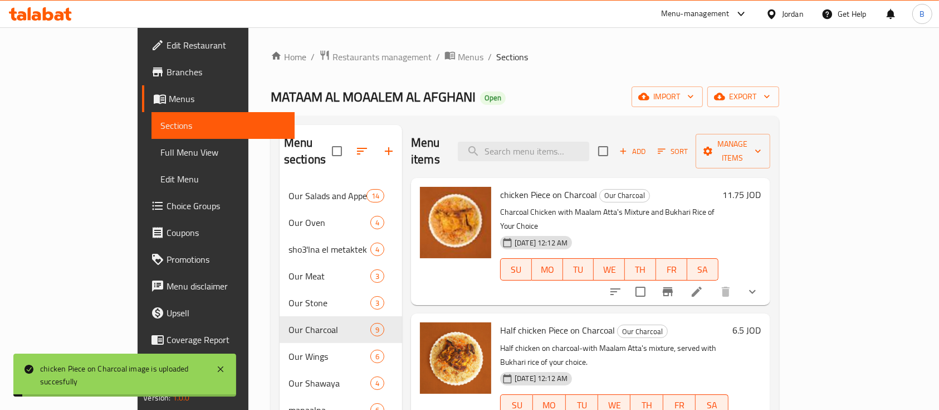
scroll to position [74, 0]
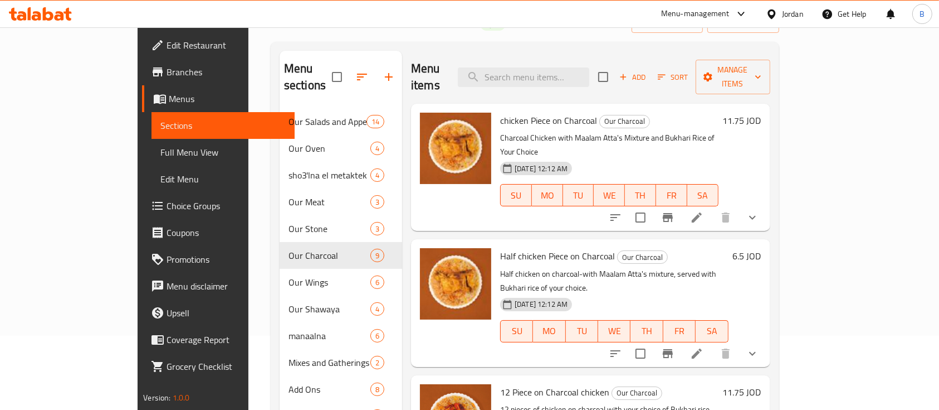
click at [689, 71] on span "Sort" at bounding box center [673, 77] width 31 height 13
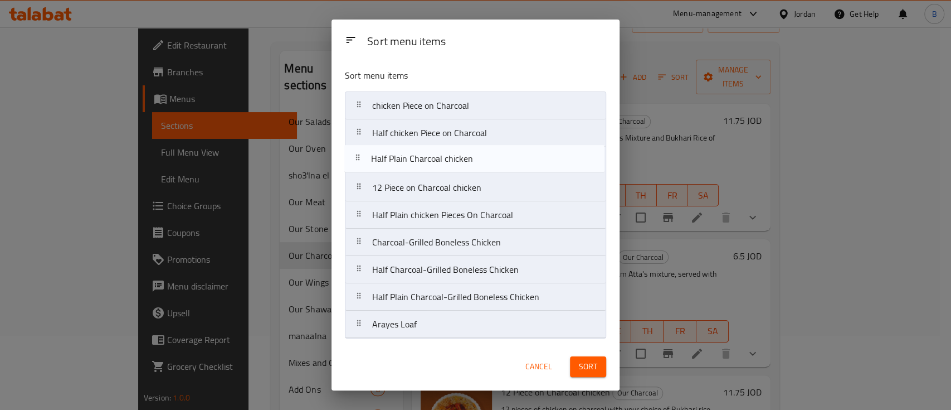
drag, startPoint x: 517, startPoint y: 217, endPoint x: 517, endPoint y: 155, distance: 61.3
click at [517, 155] on nav "chicken Piece on Charcoal Half chicken Piece on Charcoal 12 Piece on Charcoal c…" at bounding box center [475, 214] width 261 height 247
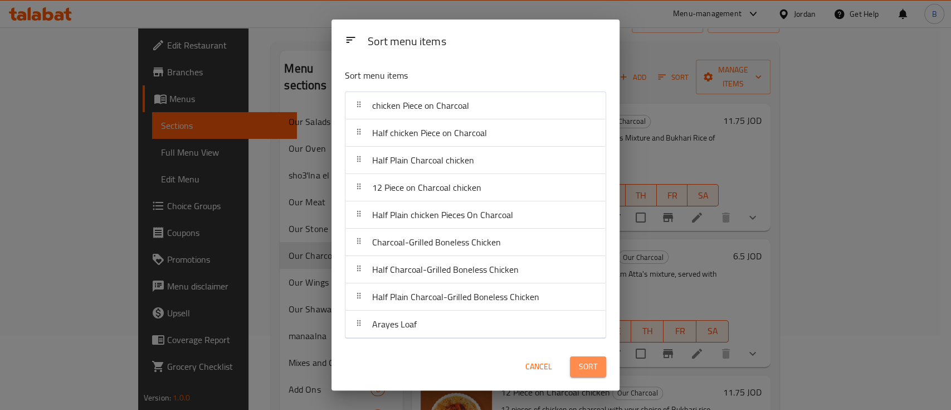
click at [588, 367] on span "Sort" at bounding box center [588, 366] width 18 height 14
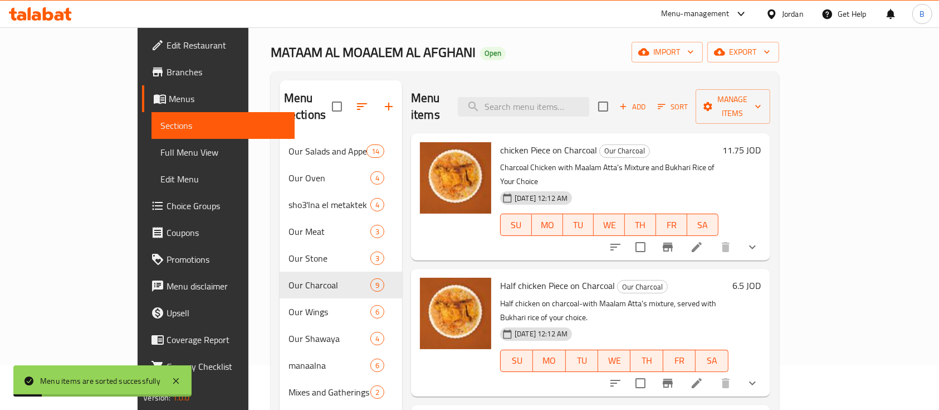
scroll to position [0, 0]
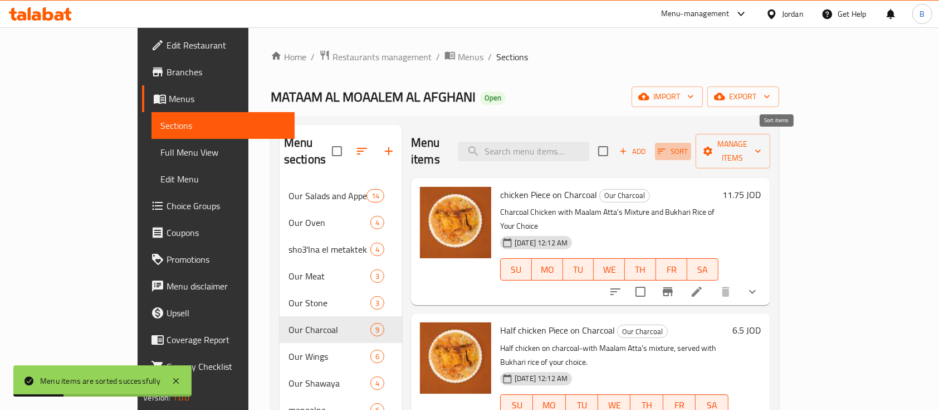
click at [689, 145] on span "Sort" at bounding box center [673, 151] width 31 height 13
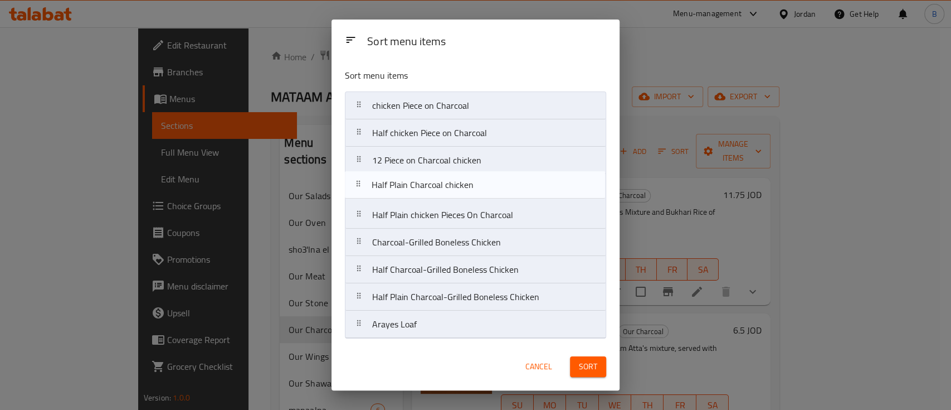
drag, startPoint x: 422, startPoint y: 221, endPoint x: 422, endPoint y: 186, distance: 34.5
click at [422, 186] on nav "chicken Piece on Charcoal Half chicken Piece on Charcoal 12 Piece on Charcoal c…" at bounding box center [475, 214] width 261 height 247
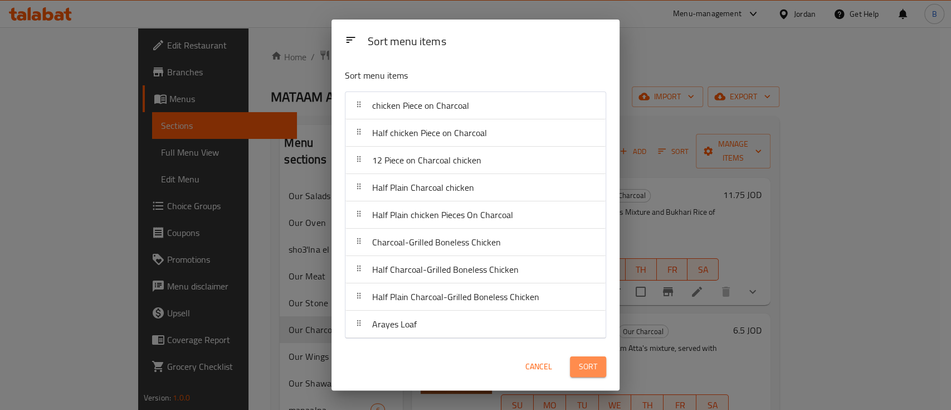
click at [592, 367] on span "Sort" at bounding box center [588, 366] width 18 height 14
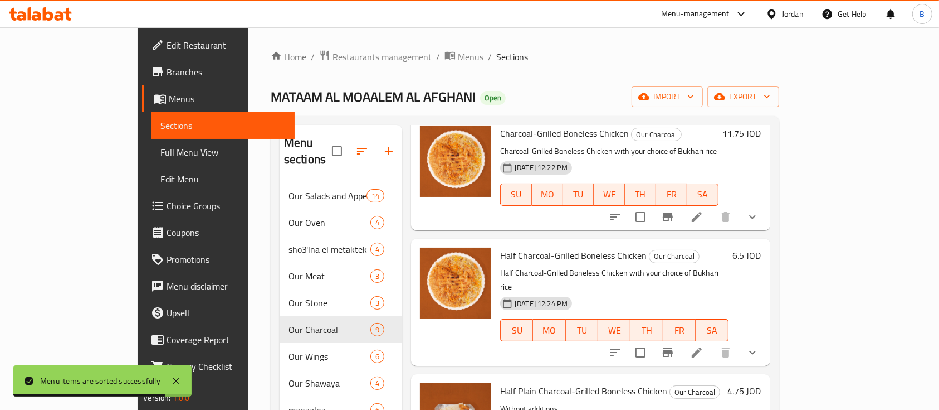
scroll to position [713, 0]
